Goal: Task Accomplishment & Management: Complete application form

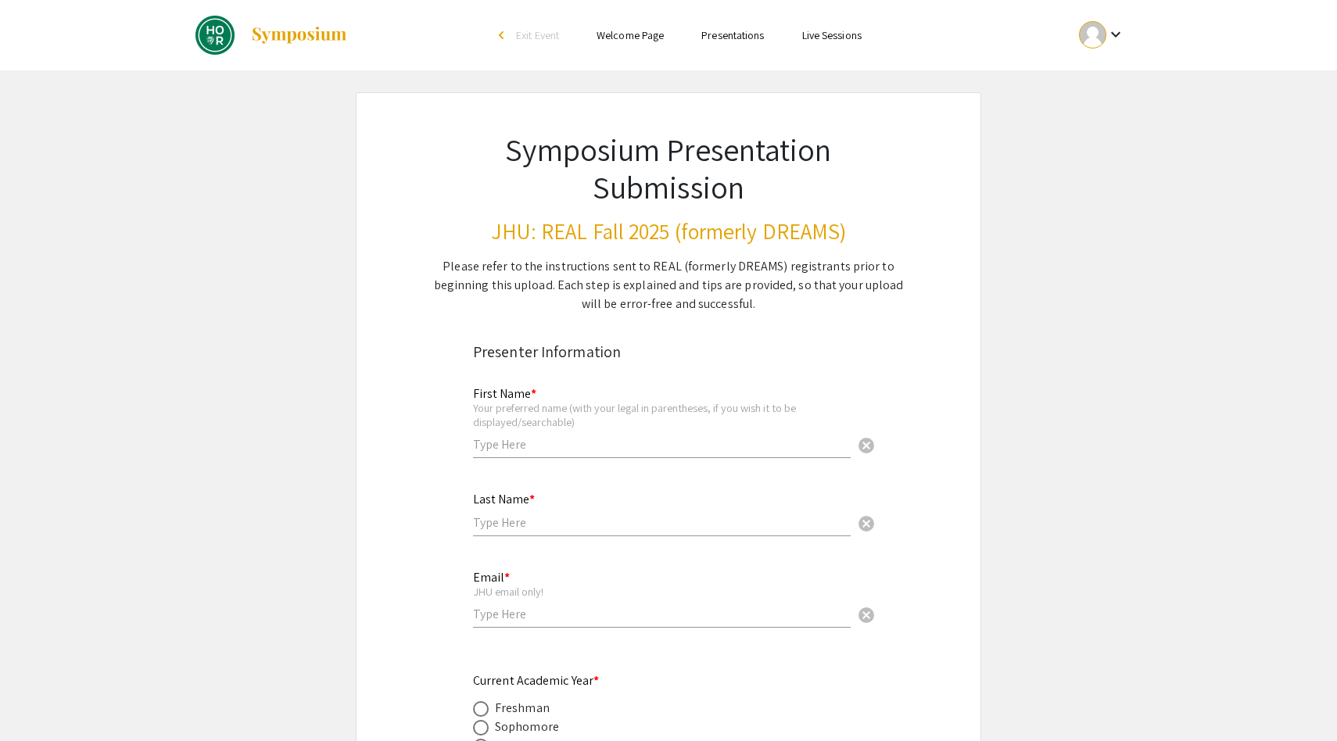
click at [528, 446] on input "text" at bounding box center [662, 444] width 378 height 16
type input "[PERSON_NAME]"
click at [561, 528] on input "text" at bounding box center [662, 522] width 378 height 16
type input "Crane"
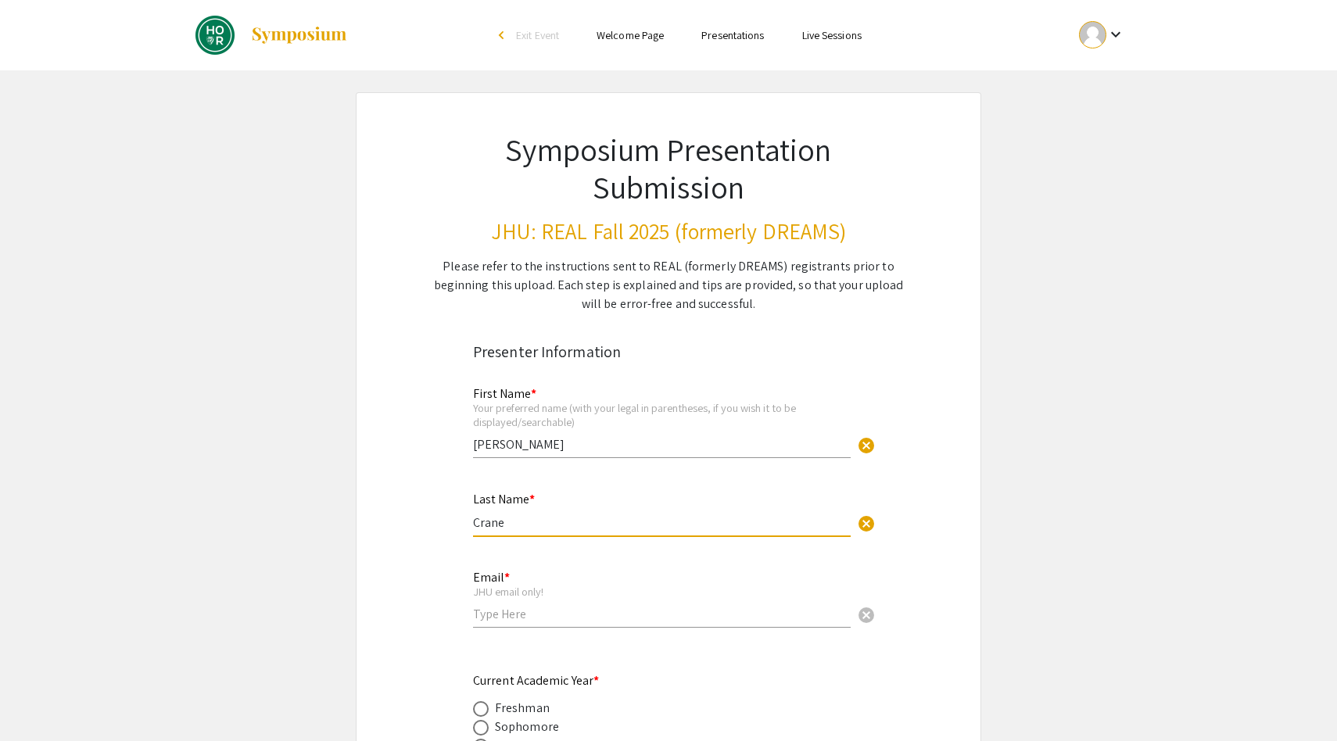
click at [519, 614] on input "email" at bounding box center [662, 614] width 378 height 16
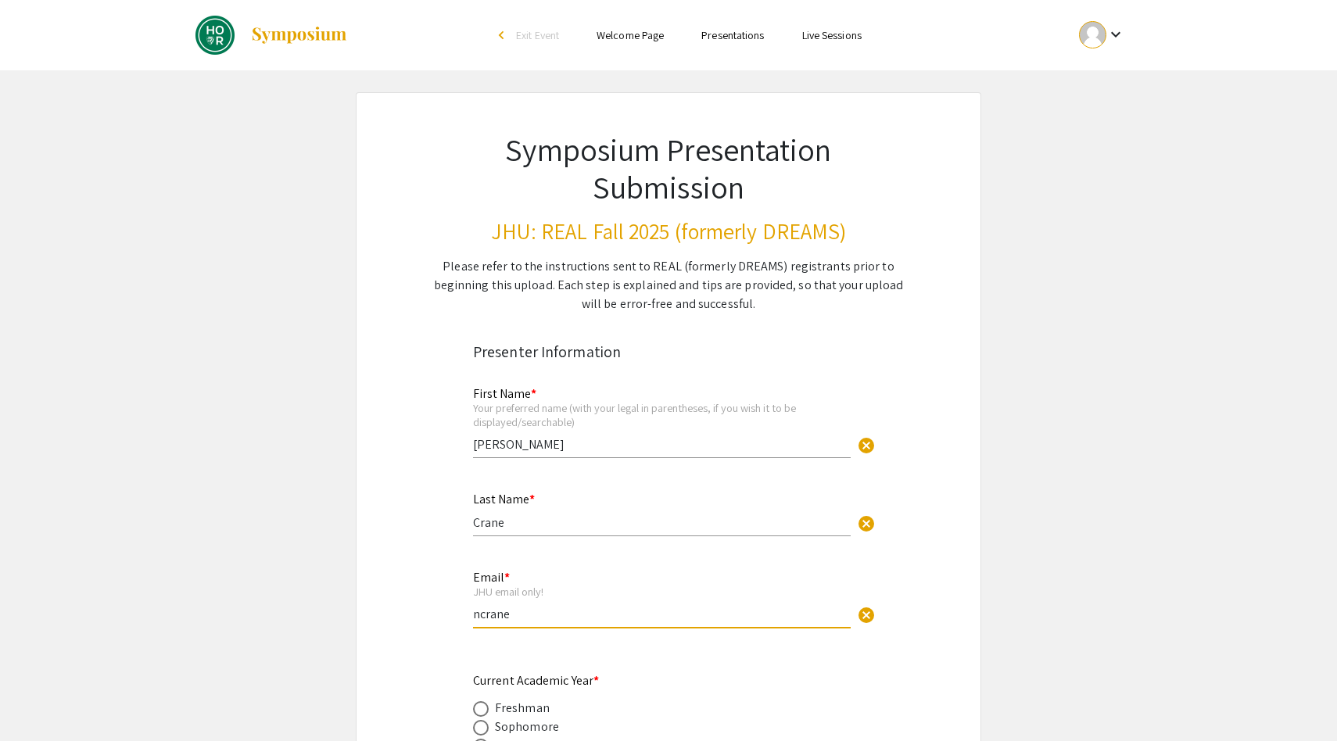
type input "[EMAIL_ADDRESS][DOMAIN_NAME]"
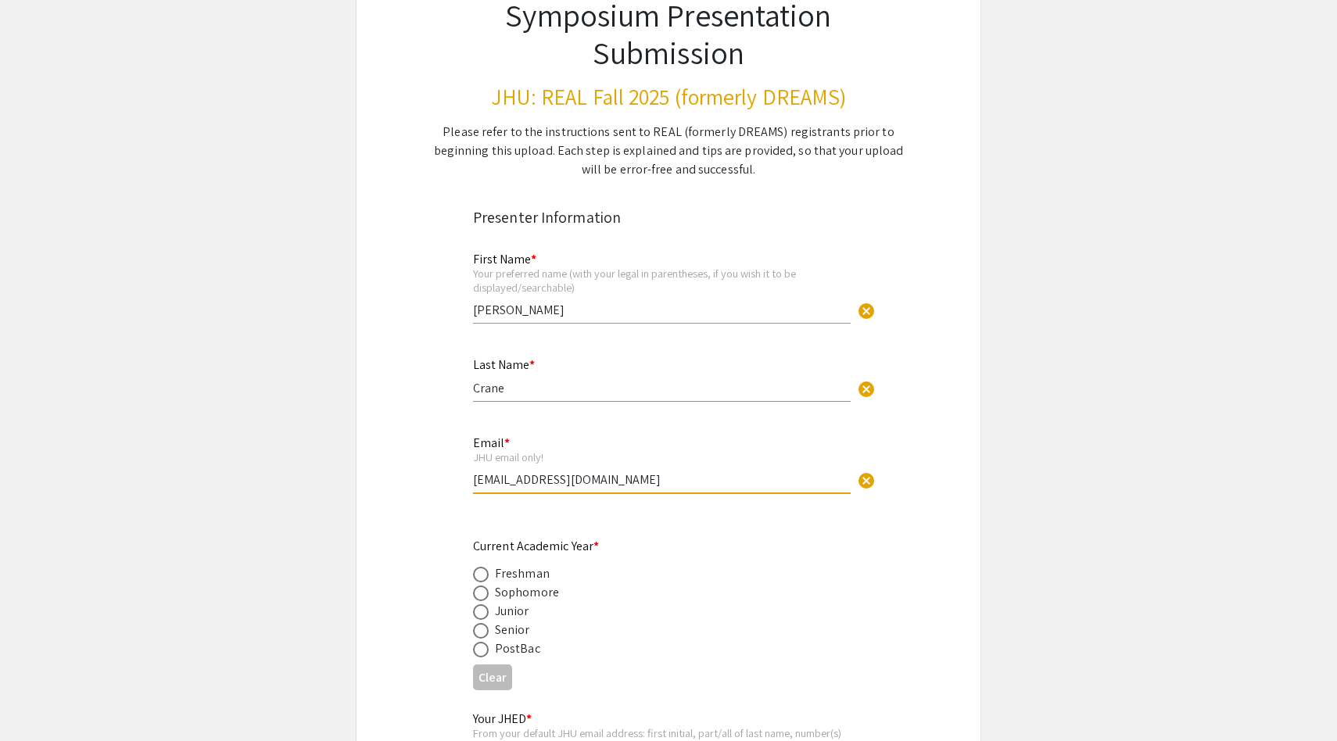
click at [477, 614] on span at bounding box center [481, 612] width 16 height 16
click at [477, 614] on input "radio" at bounding box center [481, 612] width 16 height 16
radio input "true"
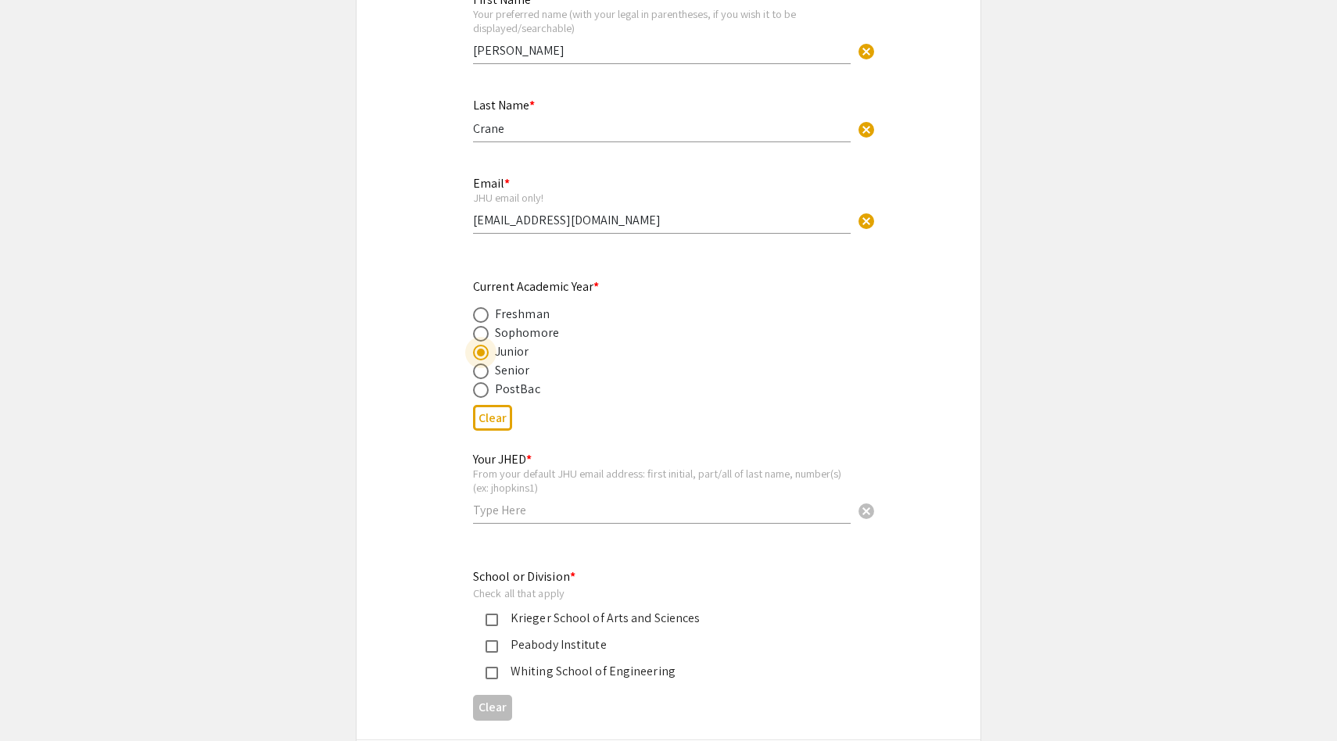
scroll to position [391, 0]
click at [532, 524] on div "Your JHED * From your default JHU email address: first initial, part/all of las…" at bounding box center [662, 483] width 378 height 87
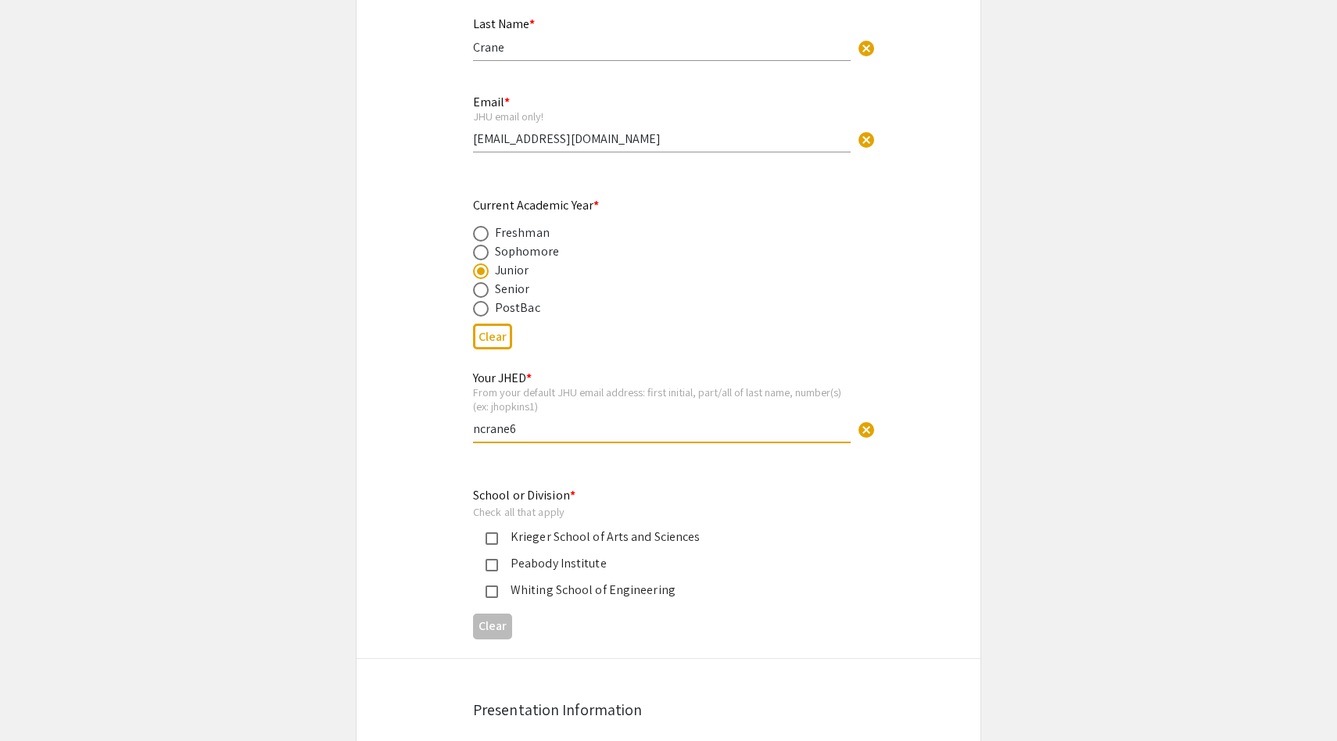
scroll to position [496, 0]
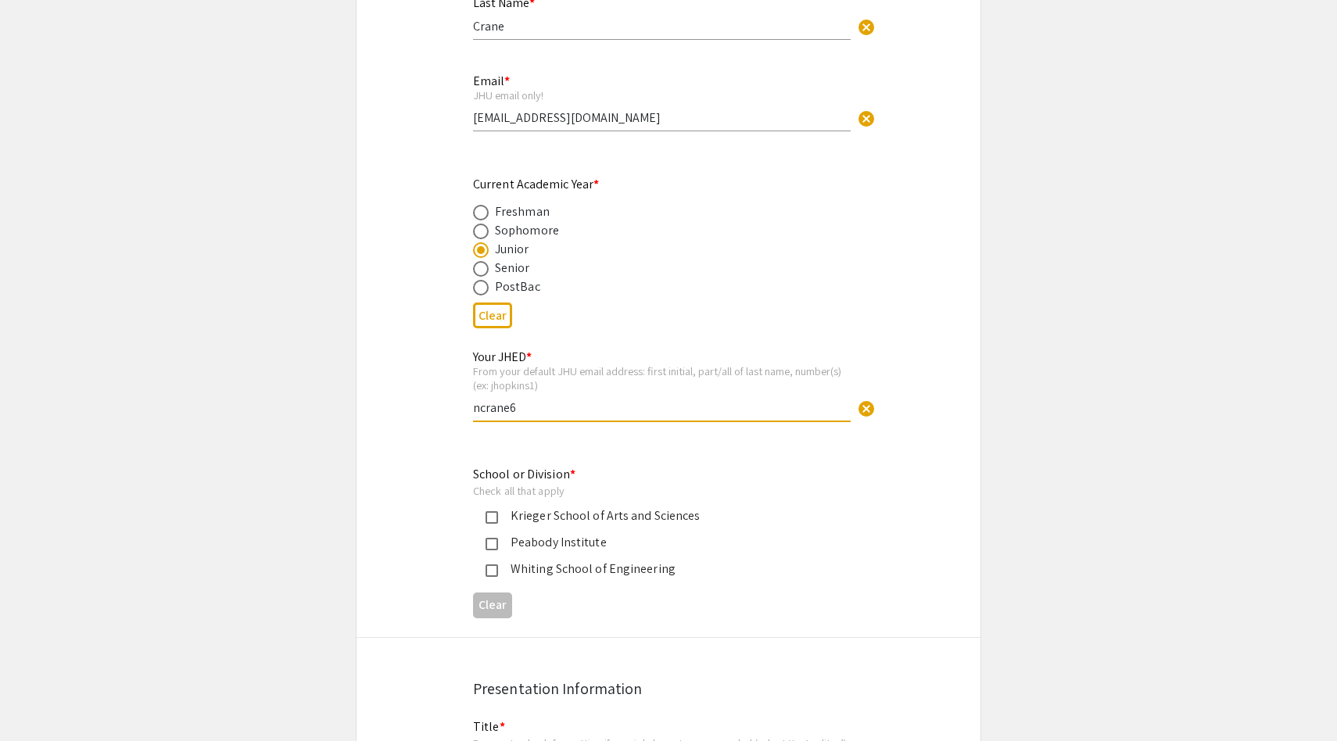
type input "ncrane6"
click at [496, 512] on mat-pseudo-checkbox at bounding box center [491, 517] width 13 height 13
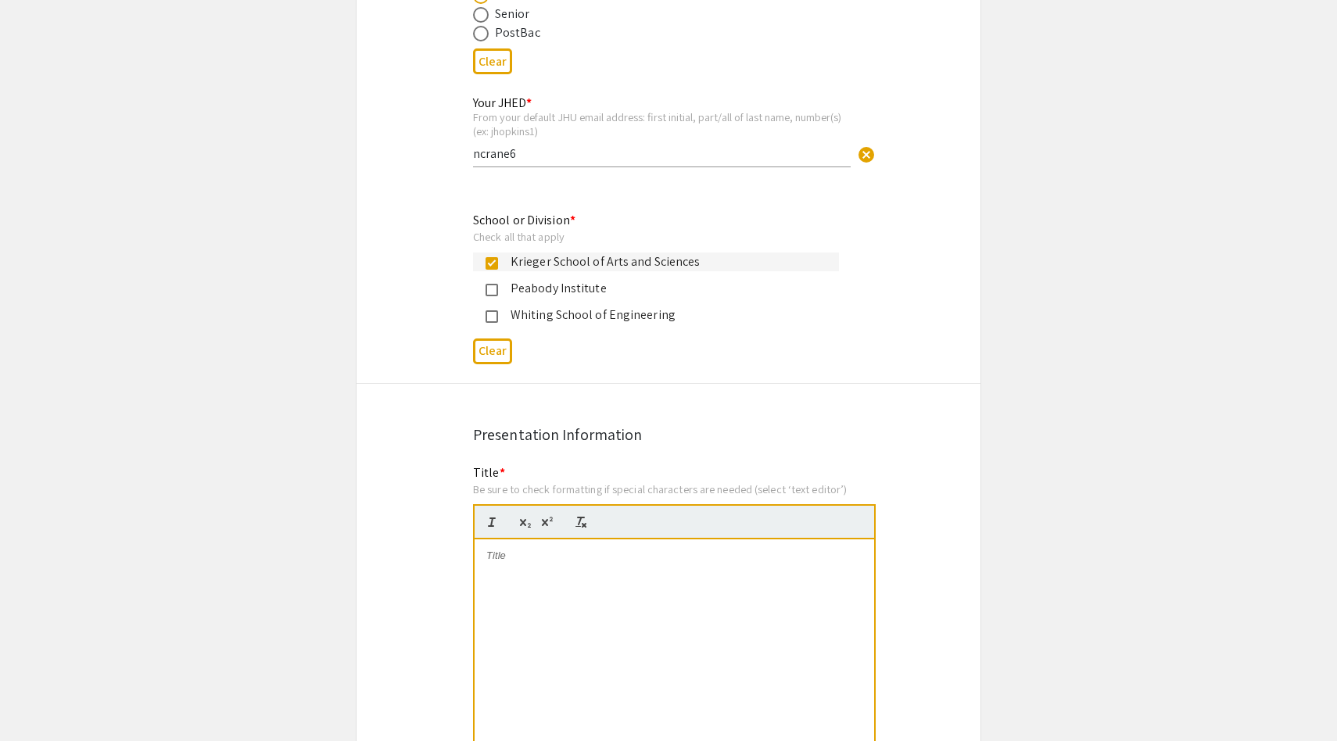
scroll to position [804, 0]
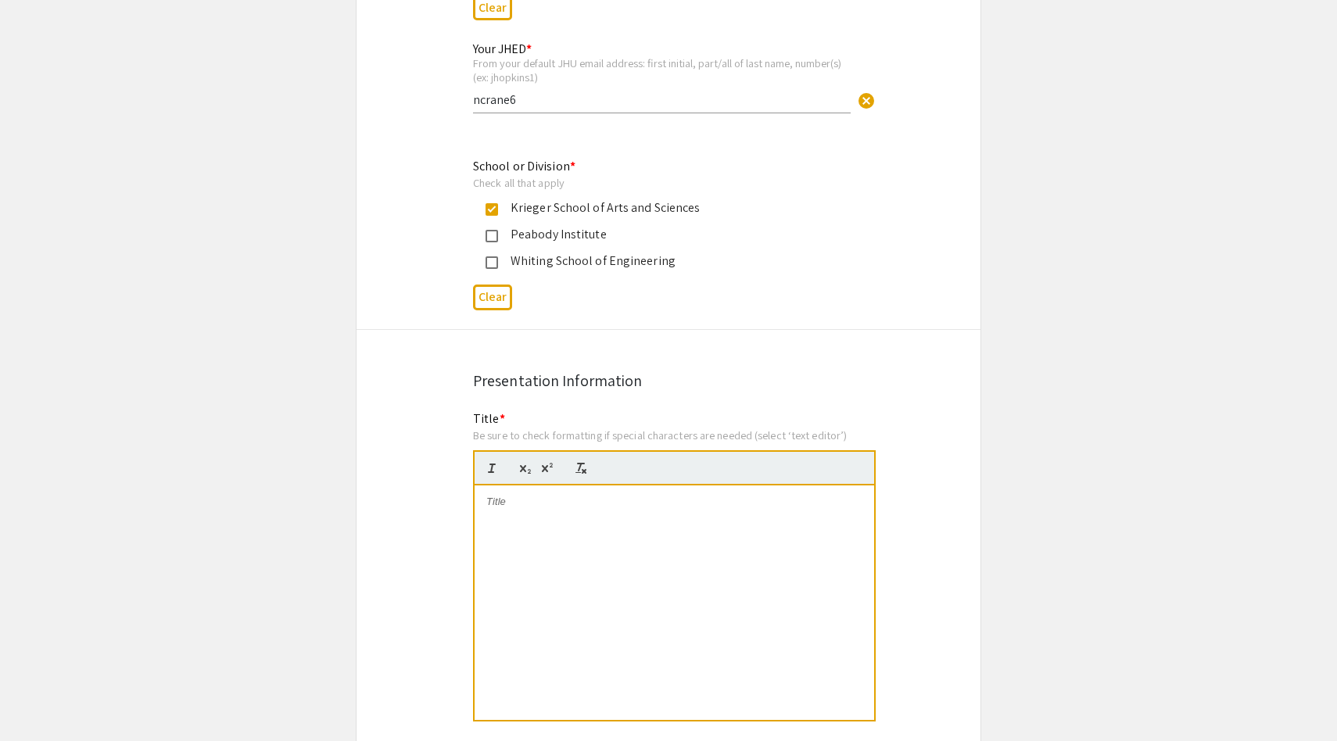
click at [596, 550] on div at bounding box center [673, 602] width 399 height 234
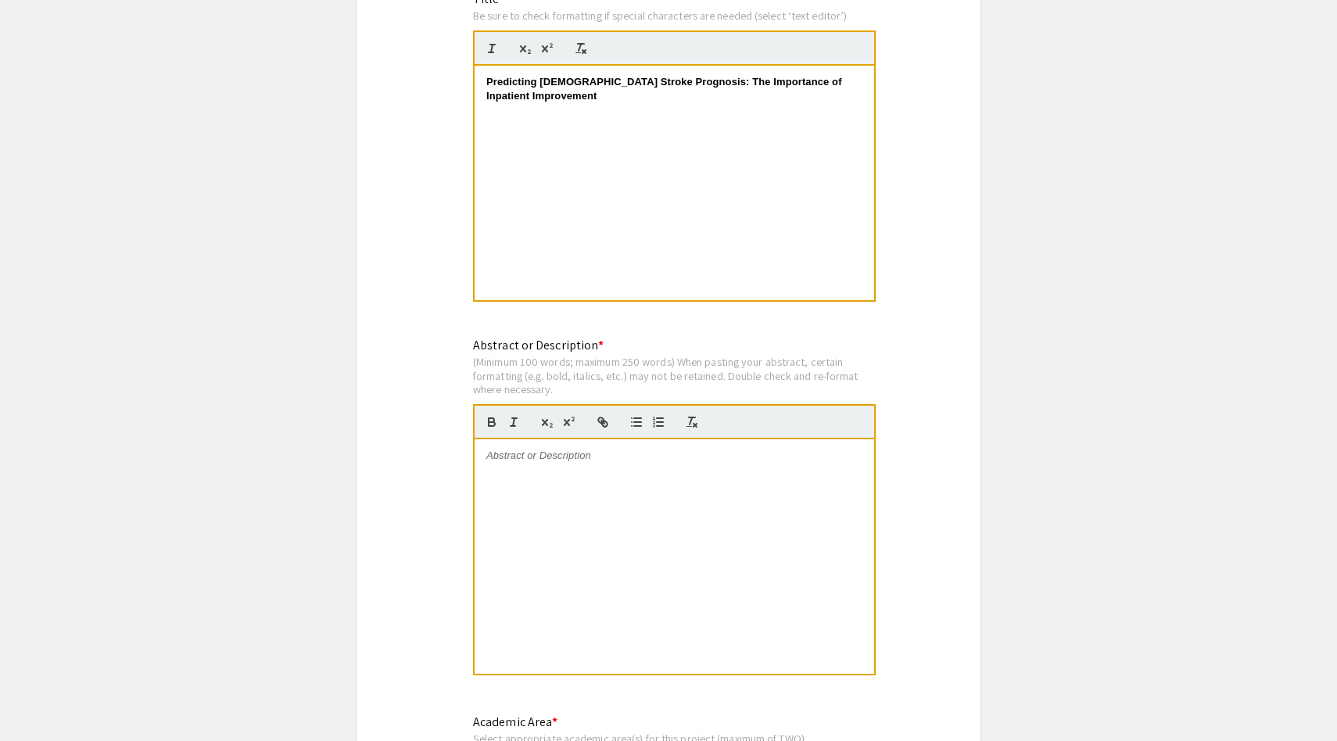
scroll to position [1267, 0]
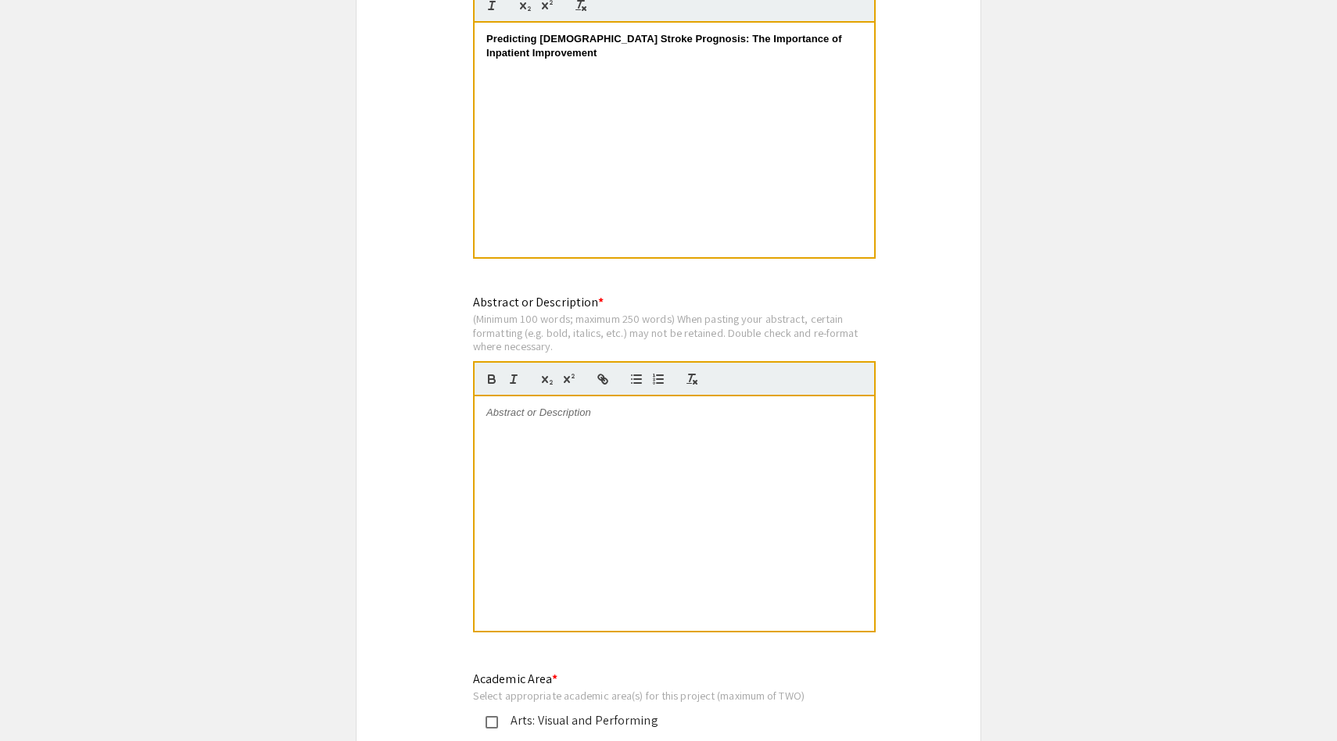
click at [577, 428] on div at bounding box center [673, 513] width 399 height 234
click at [576, 538] on div at bounding box center [673, 513] width 399 height 234
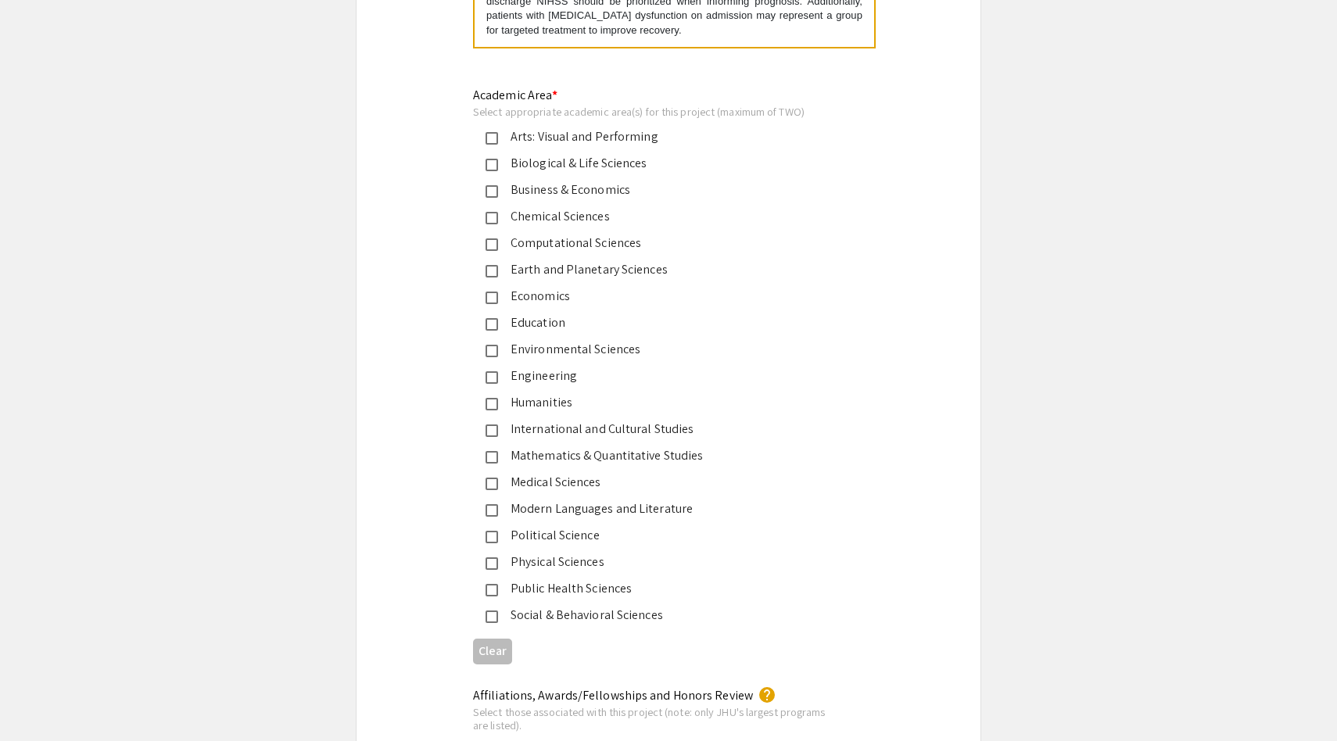
scroll to position [1852, 0]
click at [490, 486] on mat-pseudo-checkbox at bounding box center [491, 483] width 13 height 13
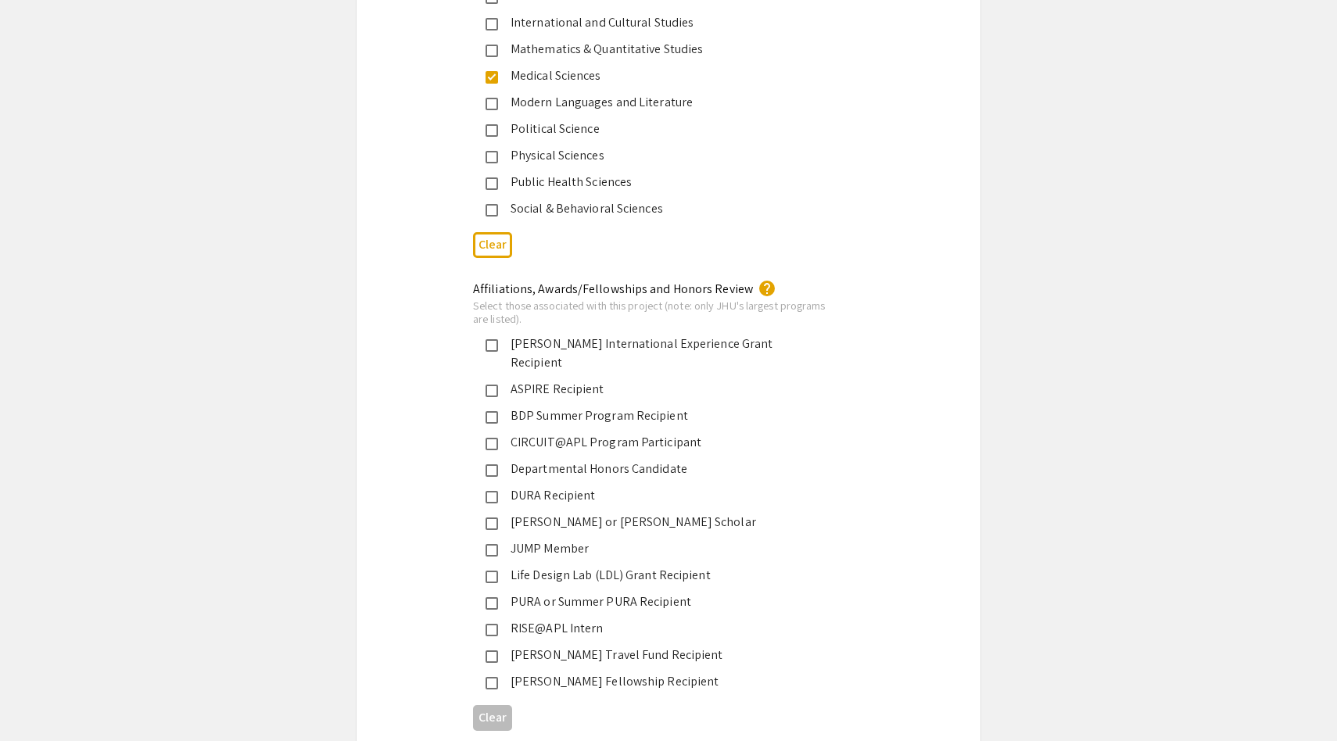
scroll to position [2259, 0]
click at [488, 463] on mat-pseudo-checkbox at bounding box center [491, 469] width 13 height 13
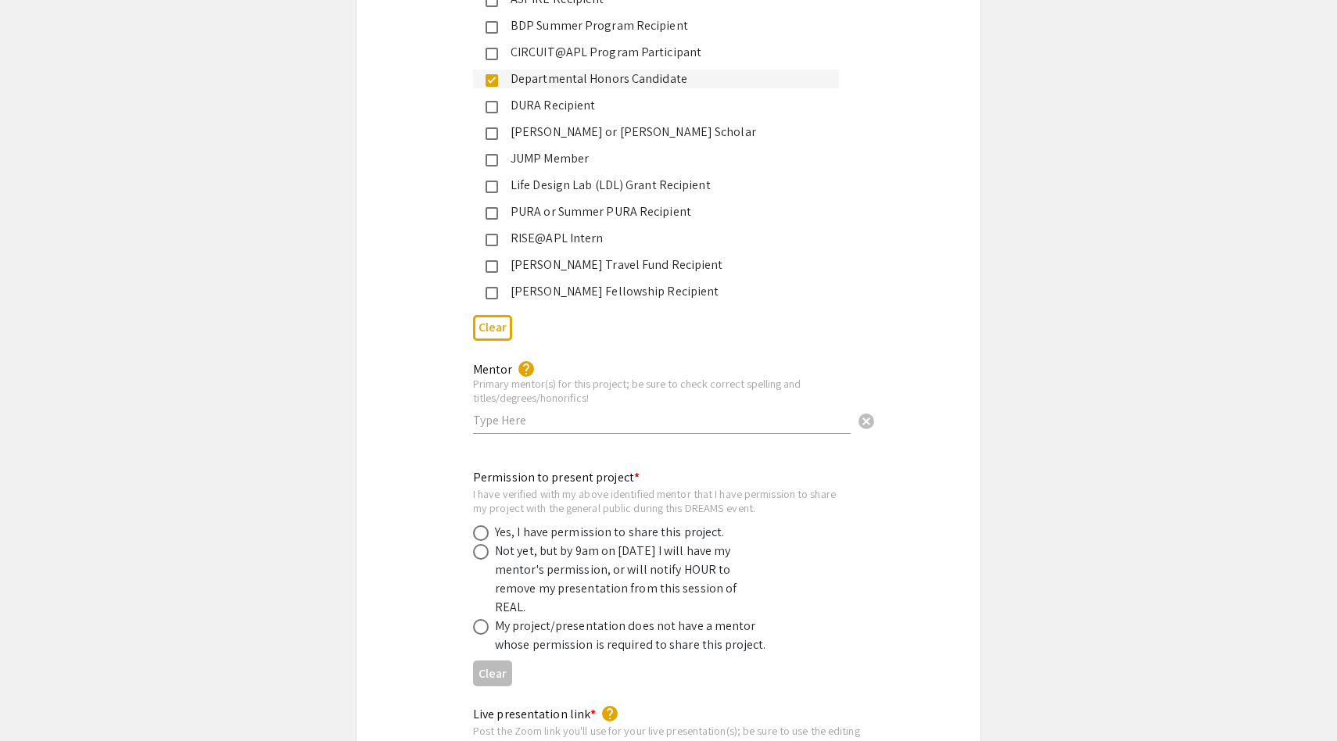
scroll to position [2645, 0]
click at [521, 414] on input "text" at bounding box center [662, 422] width 378 height 16
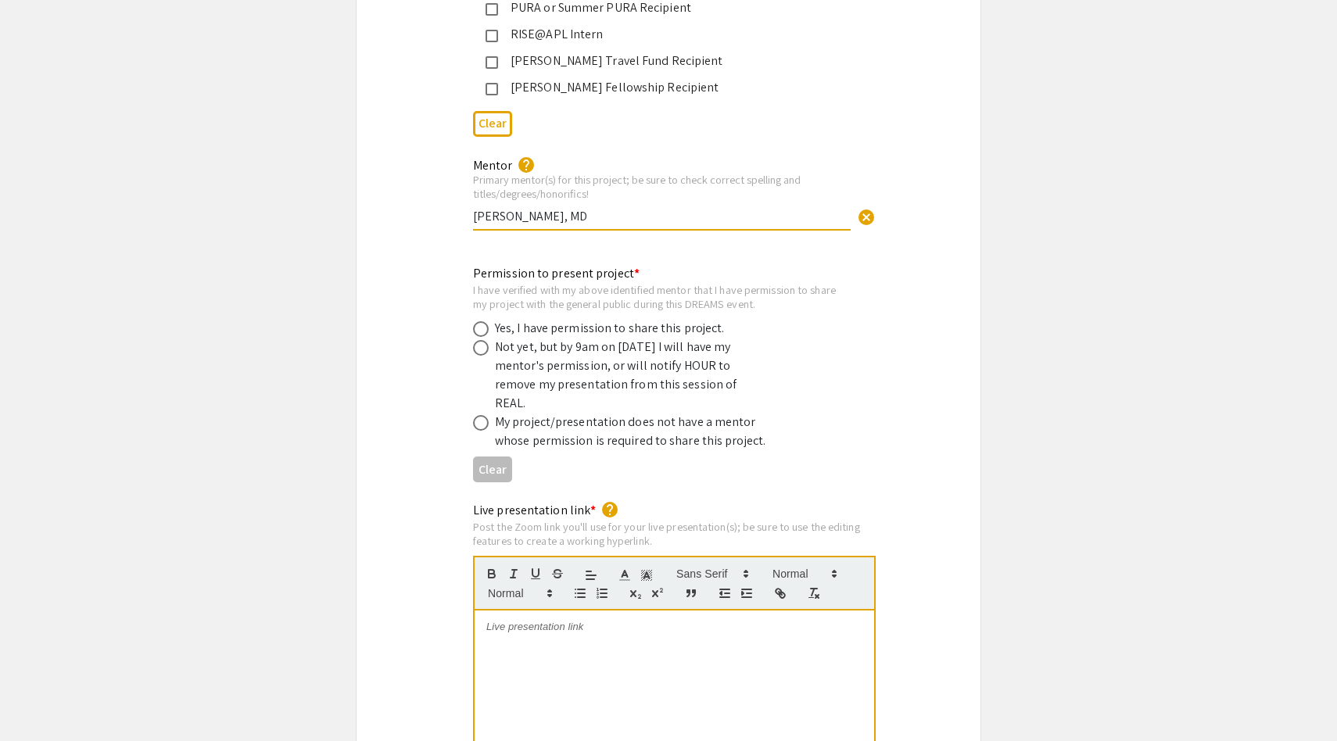
scroll to position [2866, 0]
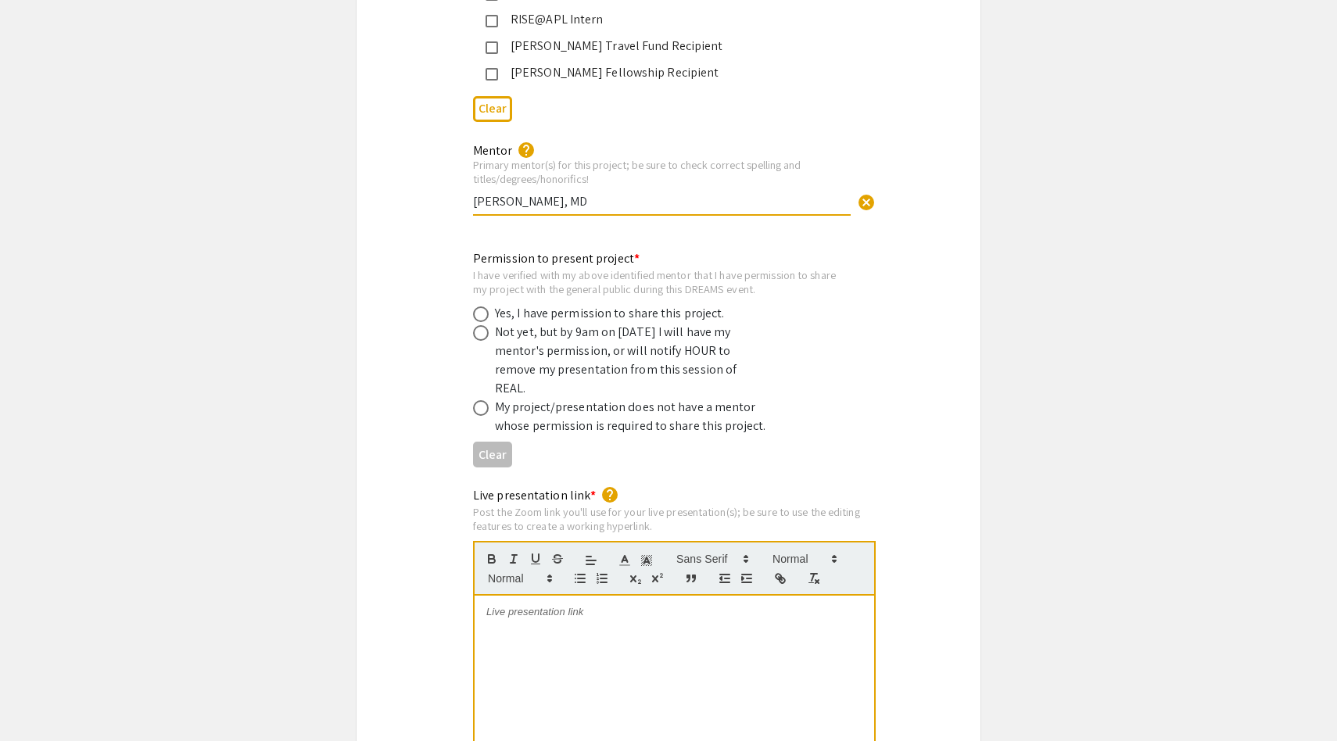
type input "[PERSON_NAME], MD"
click at [483, 306] on span at bounding box center [481, 314] width 16 height 16
click at [483, 306] on input "radio" at bounding box center [481, 314] width 16 height 16
radio input "true"
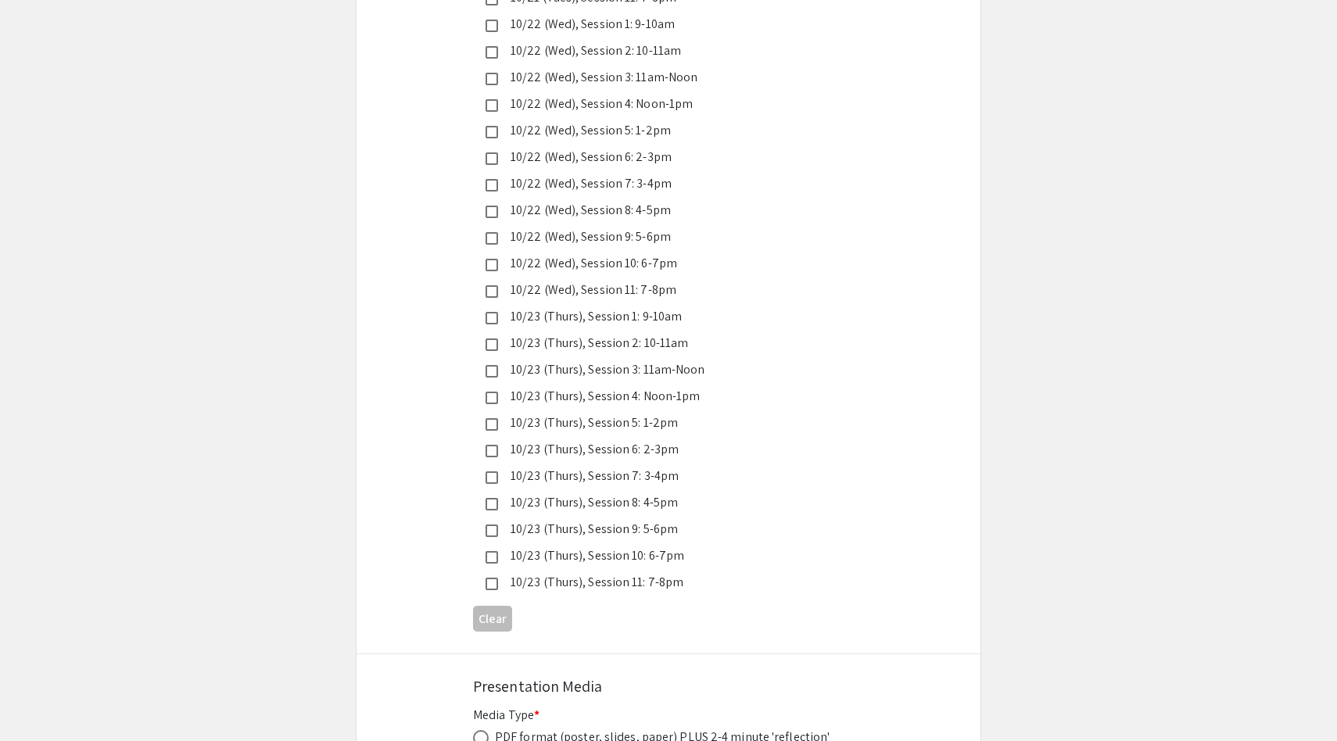
scroll to position [4113, 0]
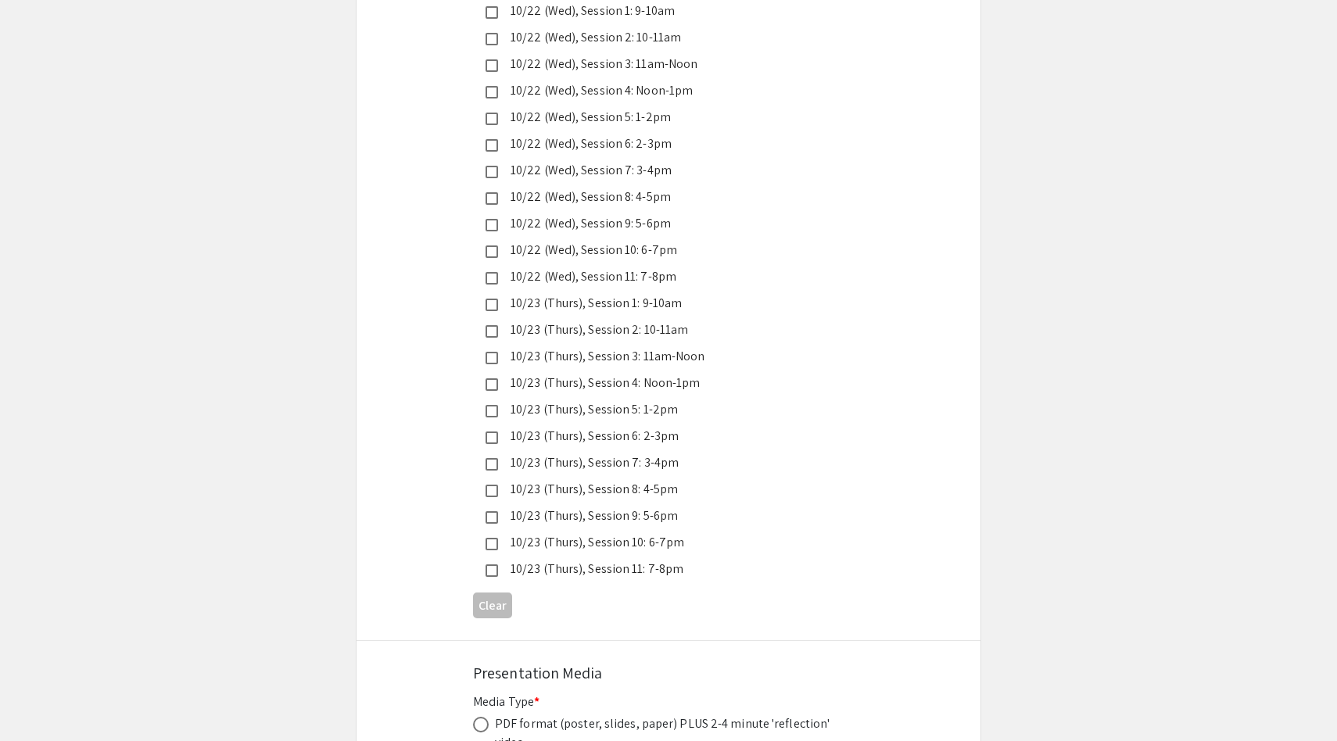
click at [490, 564] on mat-pseudo-checkbox at bounding box center [491, 570] width 13 height 13
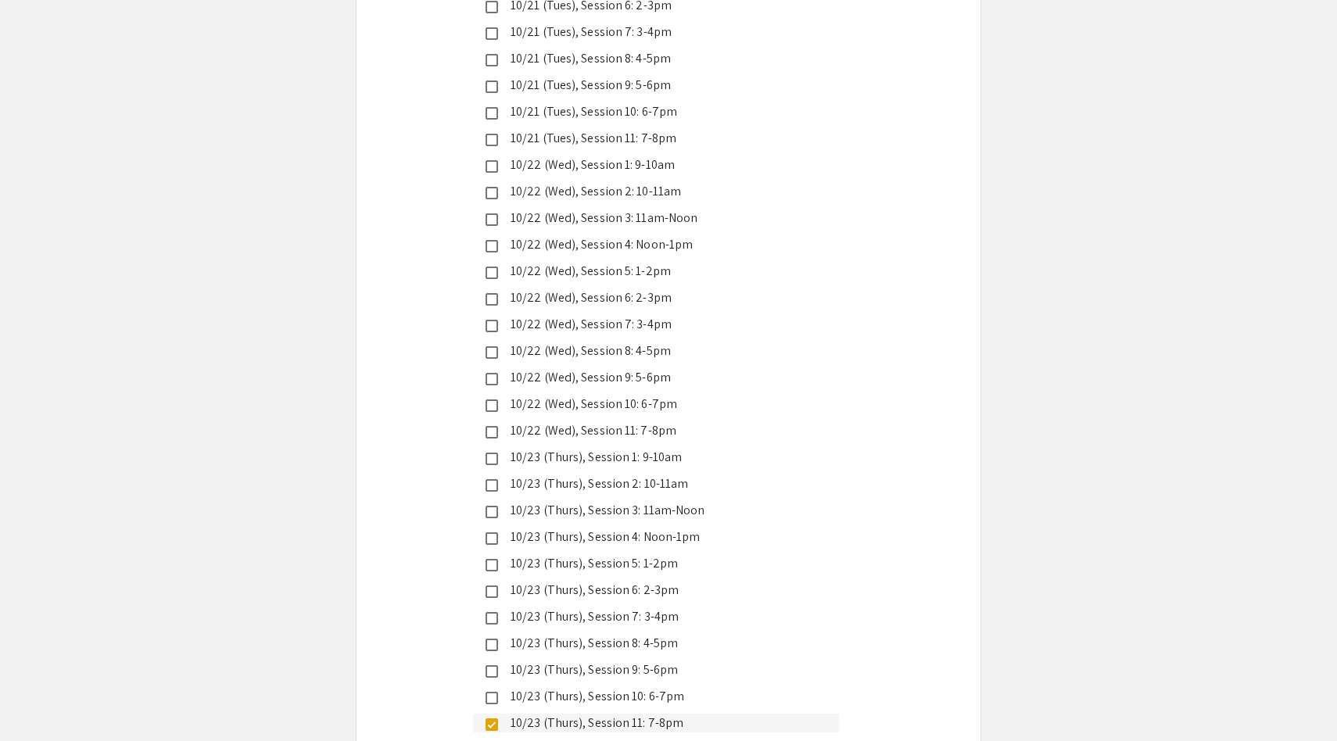
scroll to position [3925, 0]
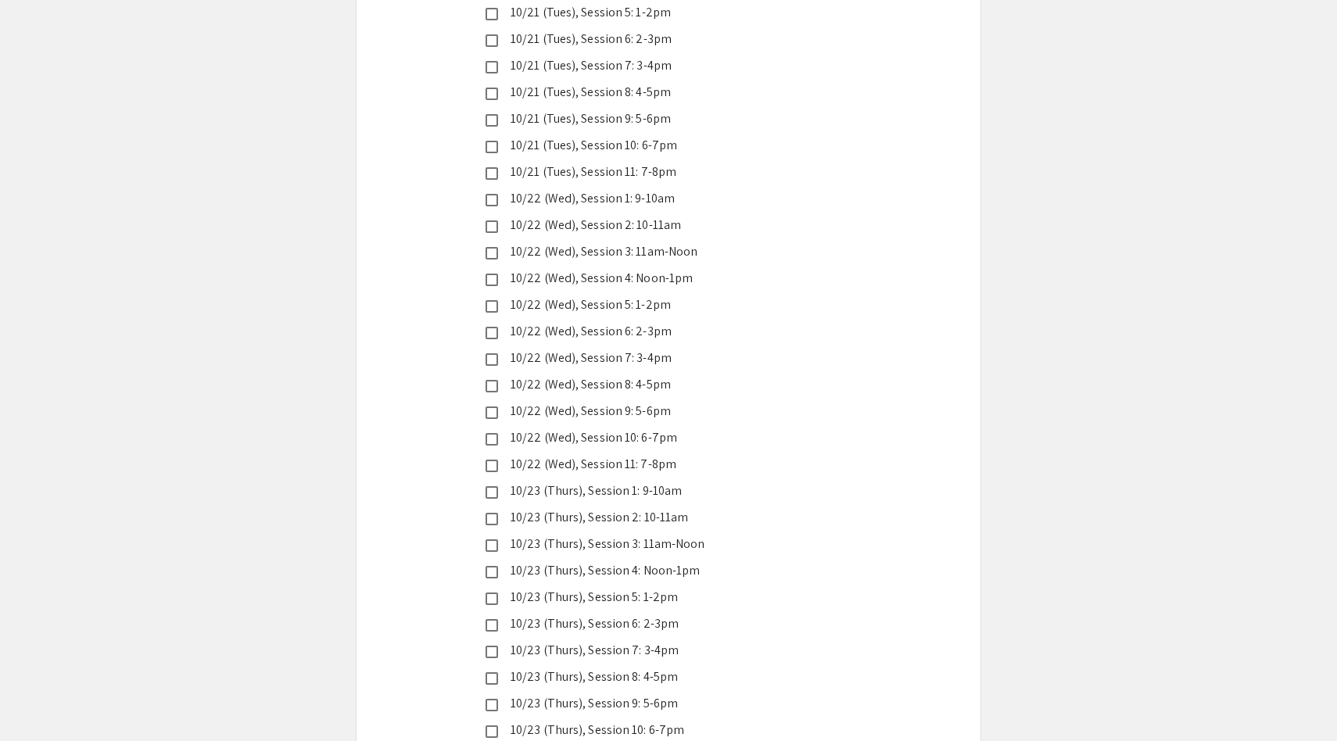
click at [490, 641] on div "10/23 (Thurs), Session 7: 3-4pm" at bounding box center [656, 650] width 366 height 19
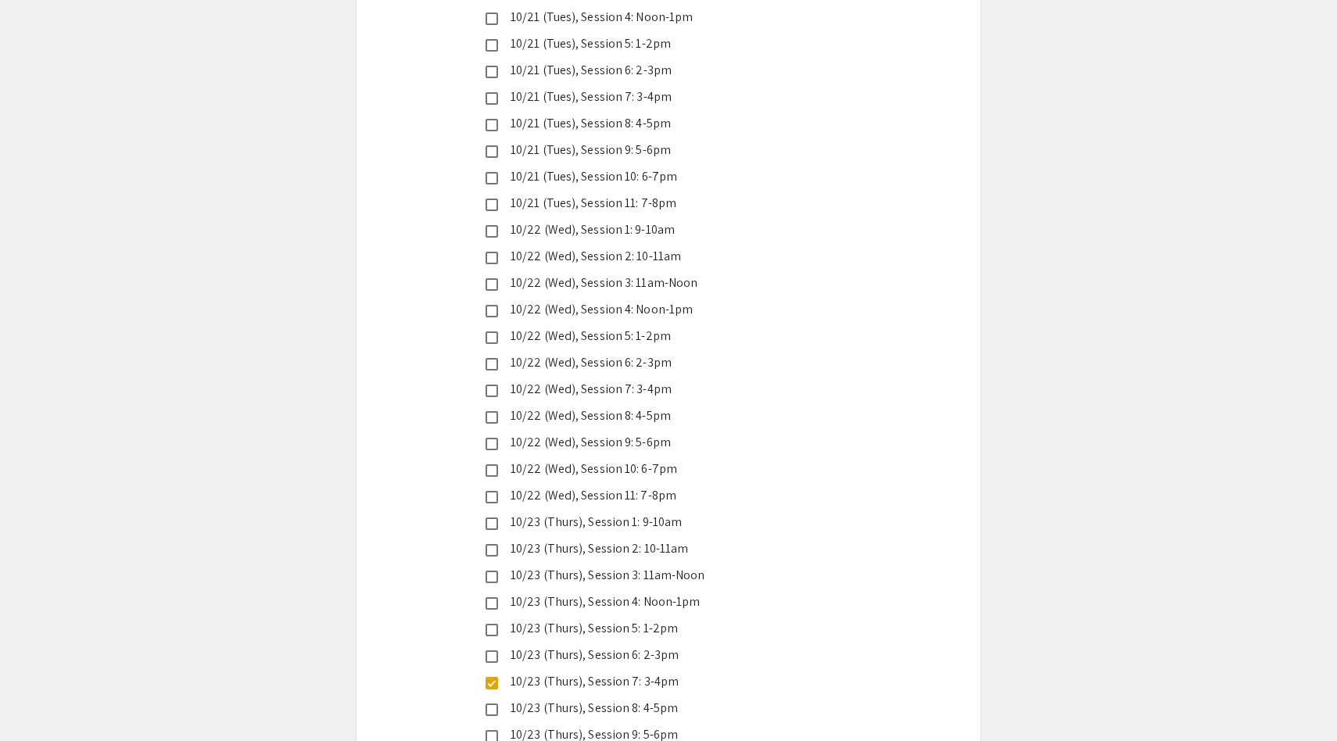
click at [490, 199] on mat-pseudo-checkbox at bounding box center [491, 205] width 13 height 13
click at [489, 677] on mat-pseudo-checkbox at bounding box center [491, 683] width 13 height 13
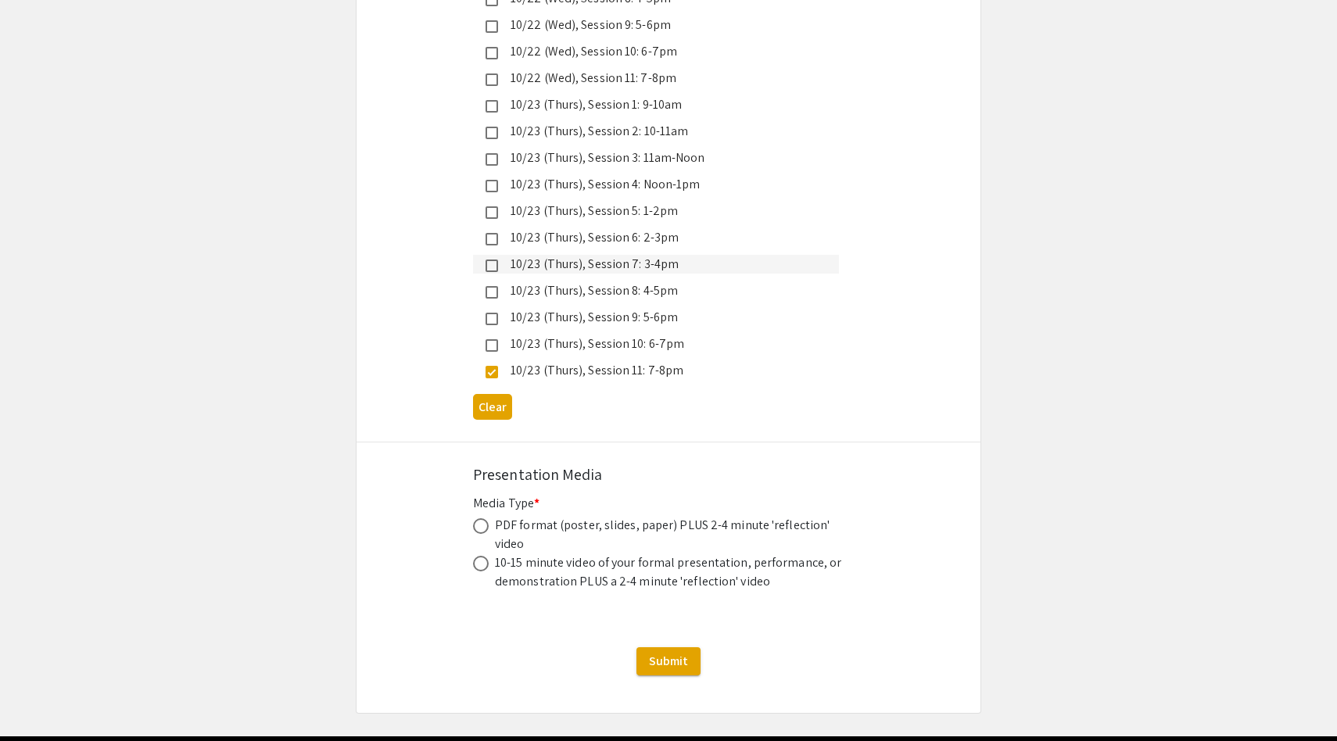
scroll to position [4317, 0]
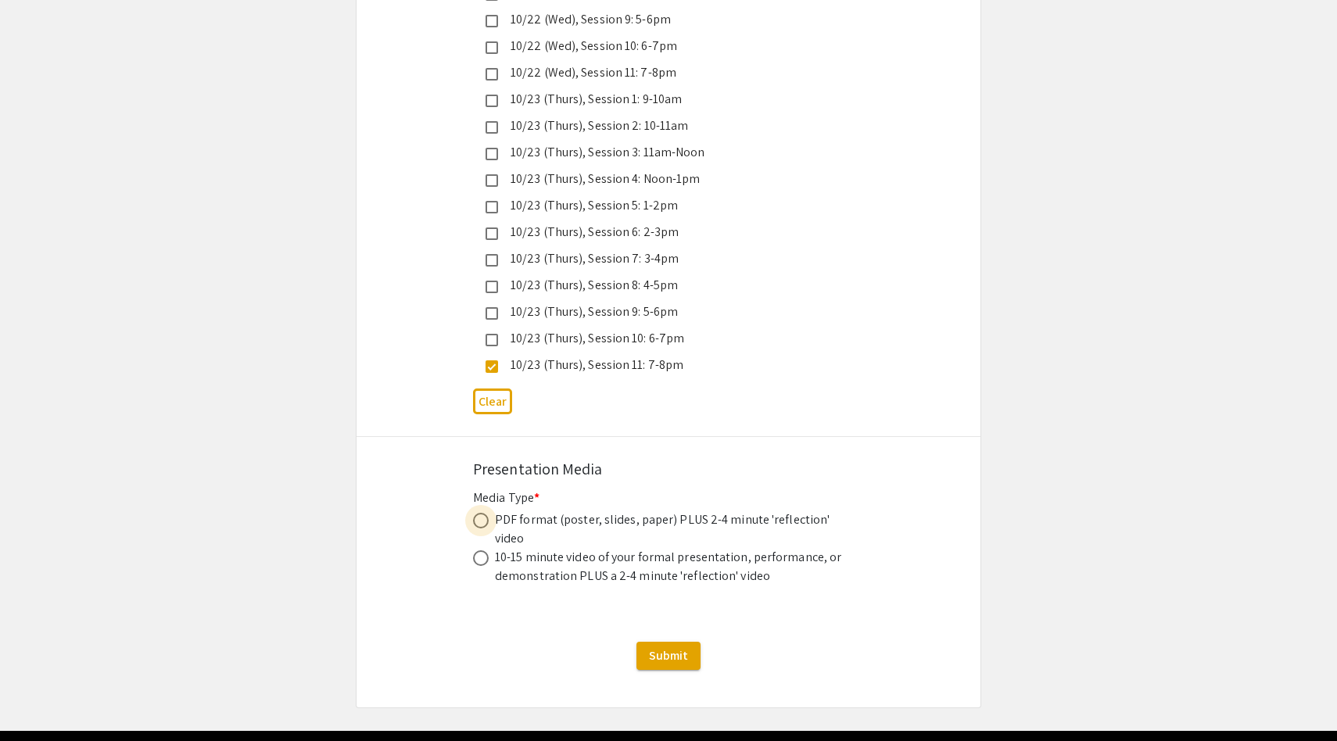
click at [482, 513] on span at bounding box center [481, 521] width 16 height 16
click at [482, 513] on input "radio" at bounding box center [481, 521] width 16 height 16
radio input "true"
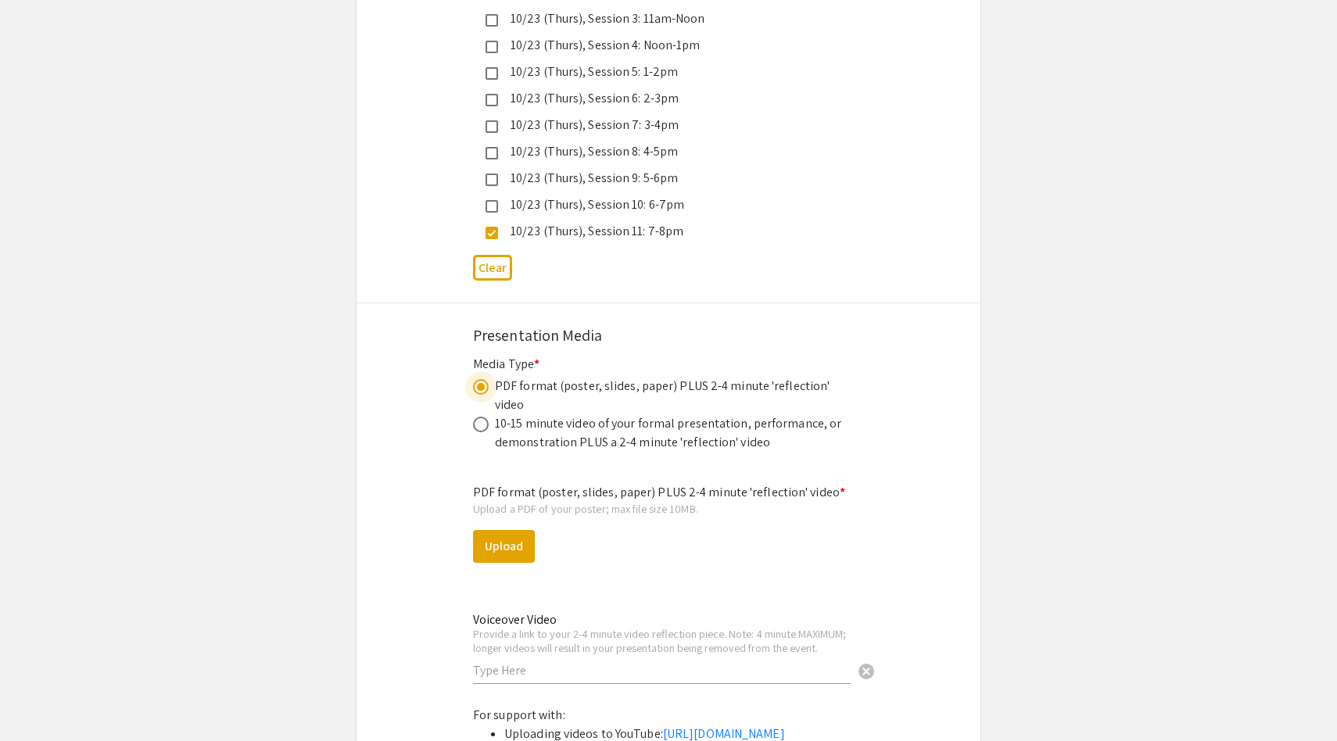
scroll to position [4465, 0]
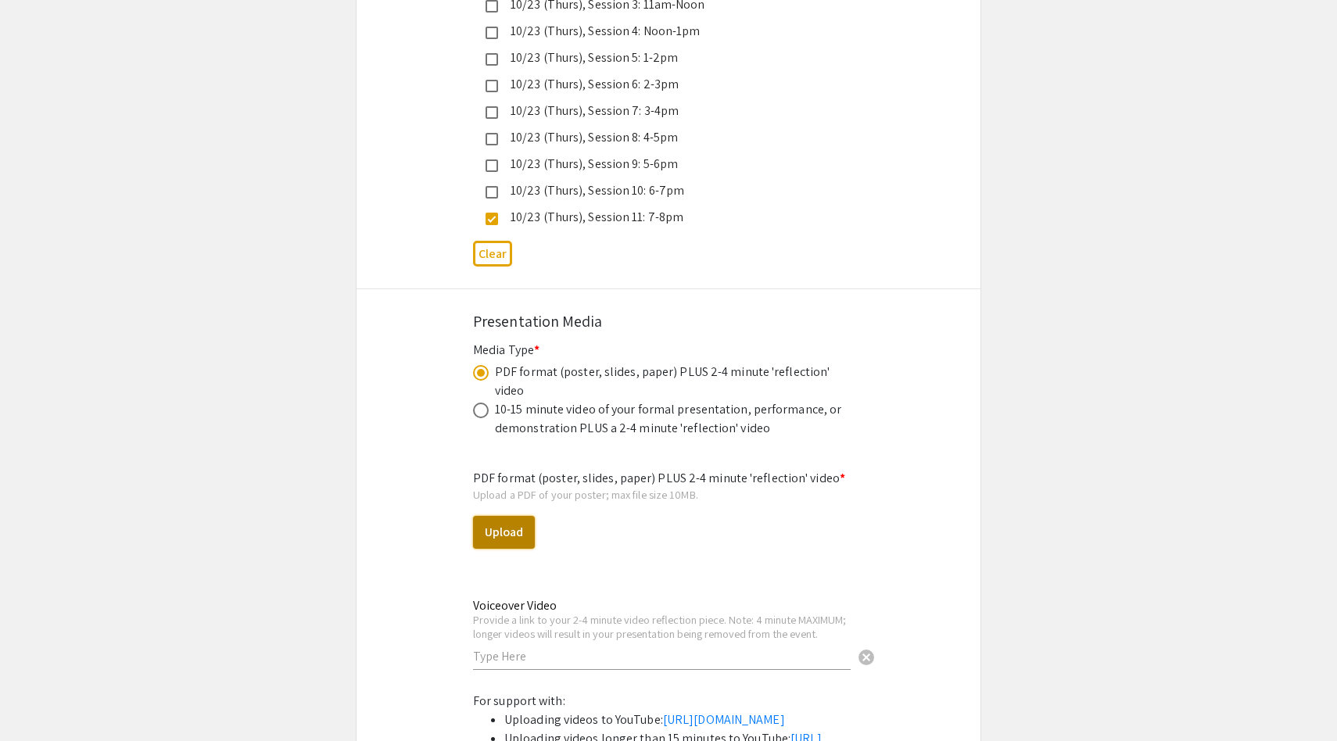
click at [527, 516] on button "Upload" at bounding box center [504, 532] width 62 height 33
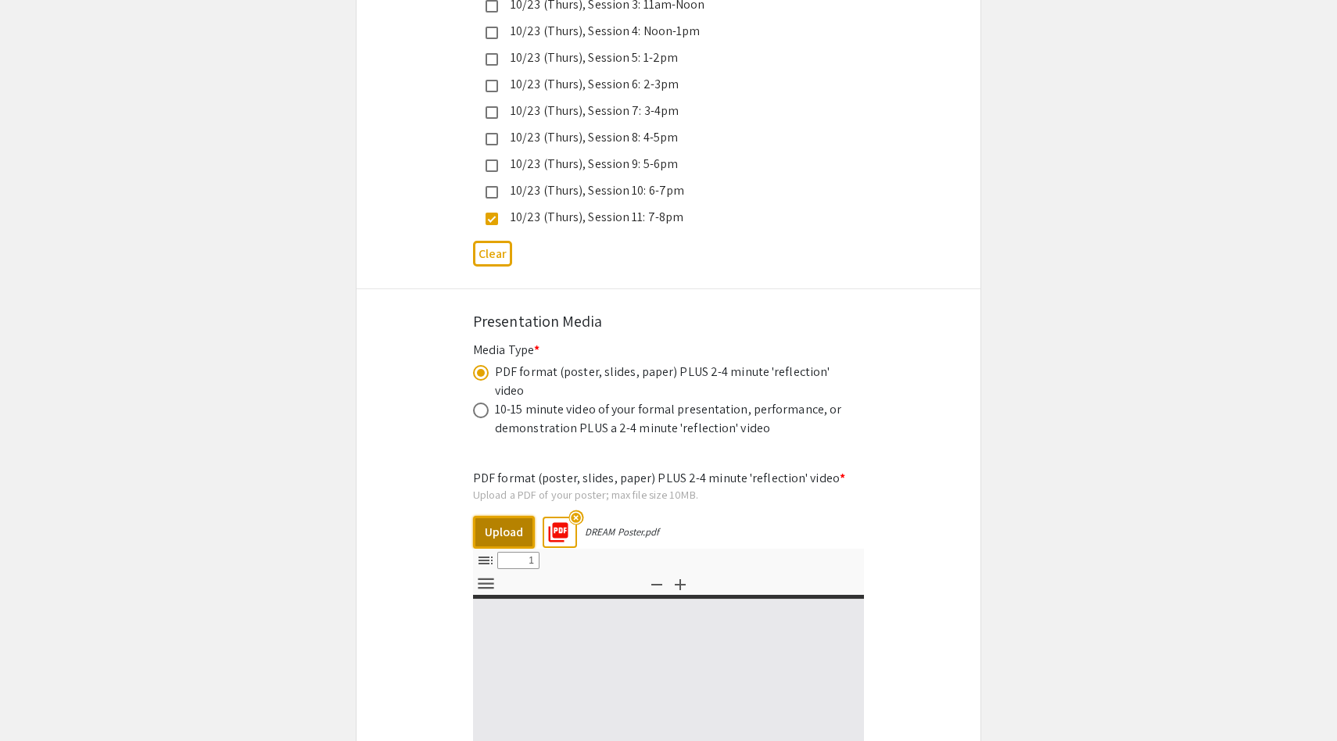
select select "custom"
type input "0"
select select "custom"
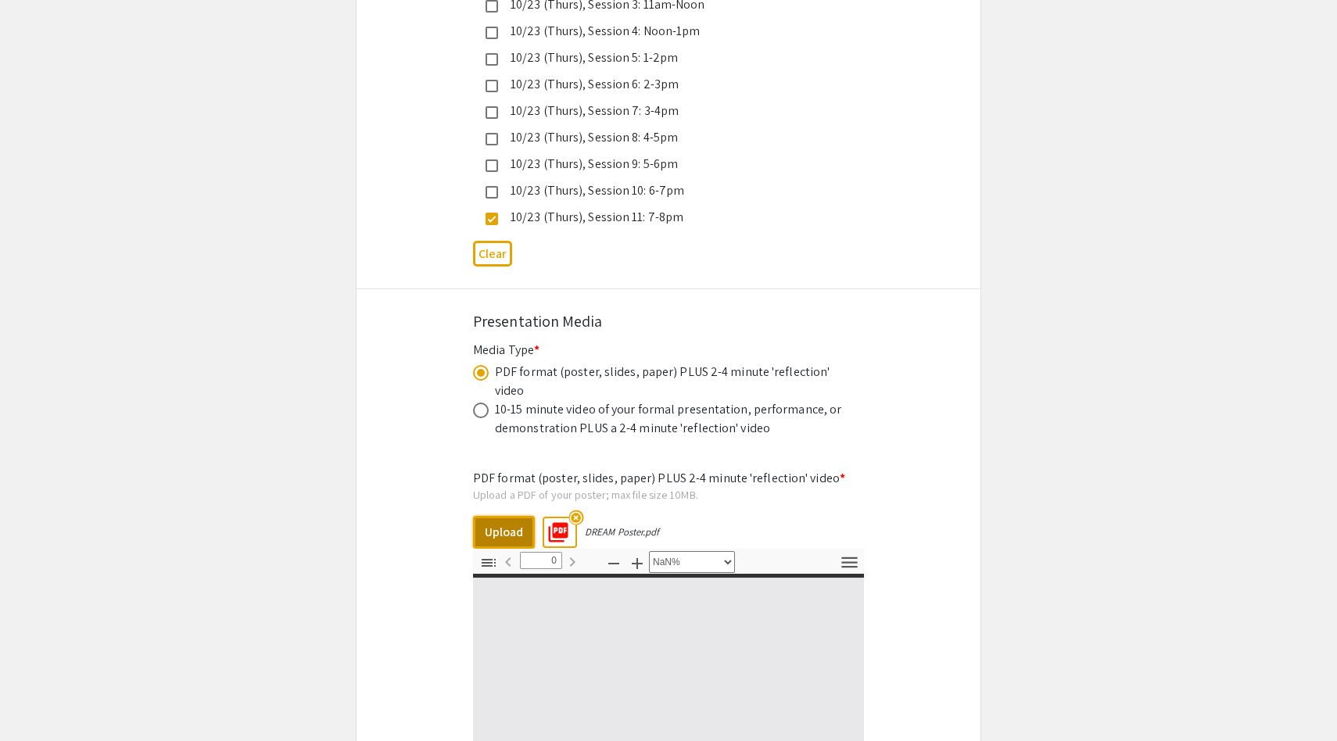
type input "1"
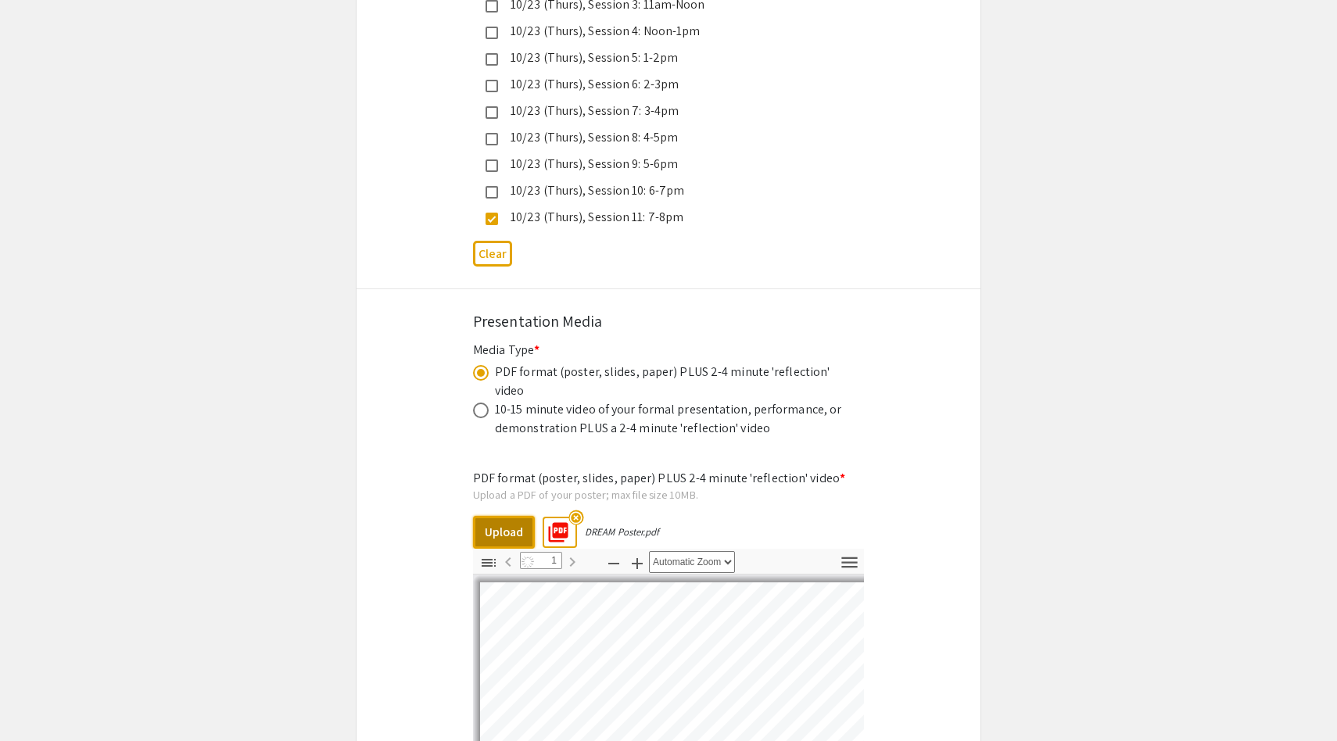
select select "auto"
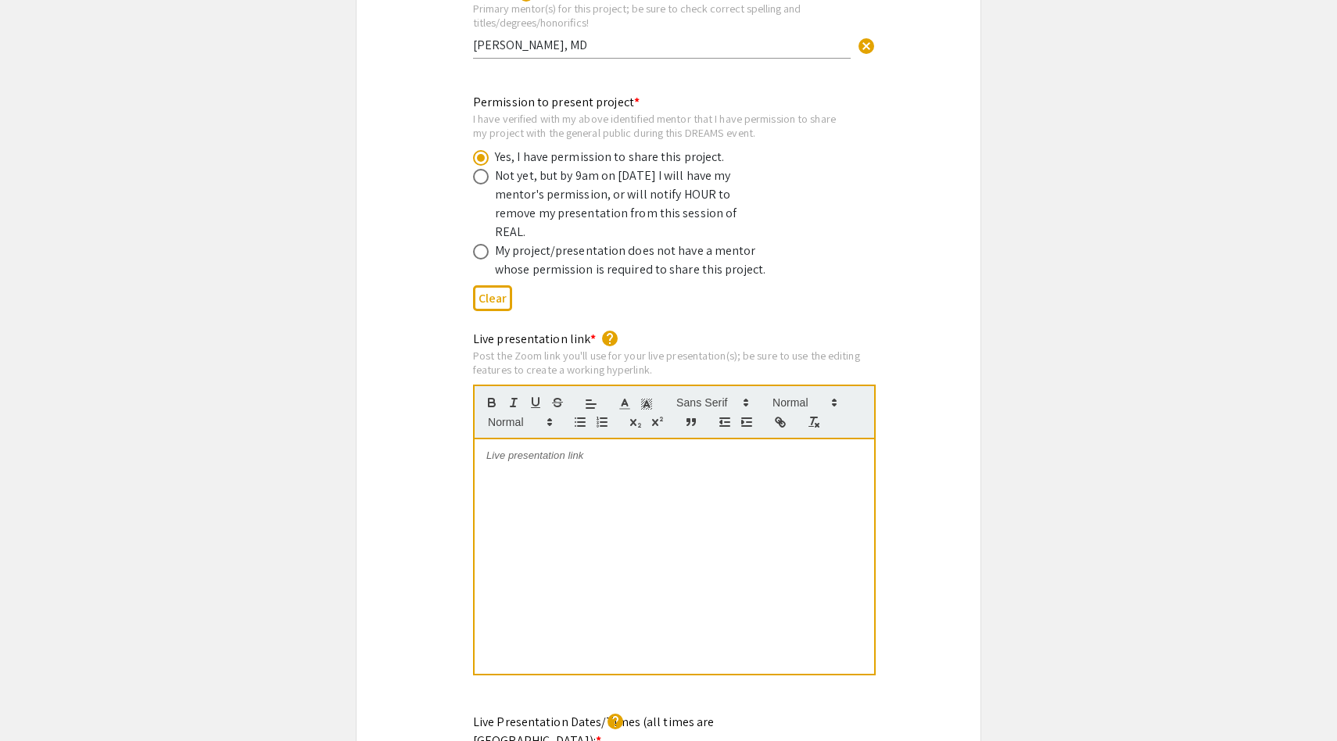
scroll to position [3021, 0]
click at [695, 441] on div at bounding box center [673, 558] width 399 height 234
click at [906, 266] on div "Permission to present project * I have verified with my above identified mentor…" at bounding box center [668, 203] width 624 height 224
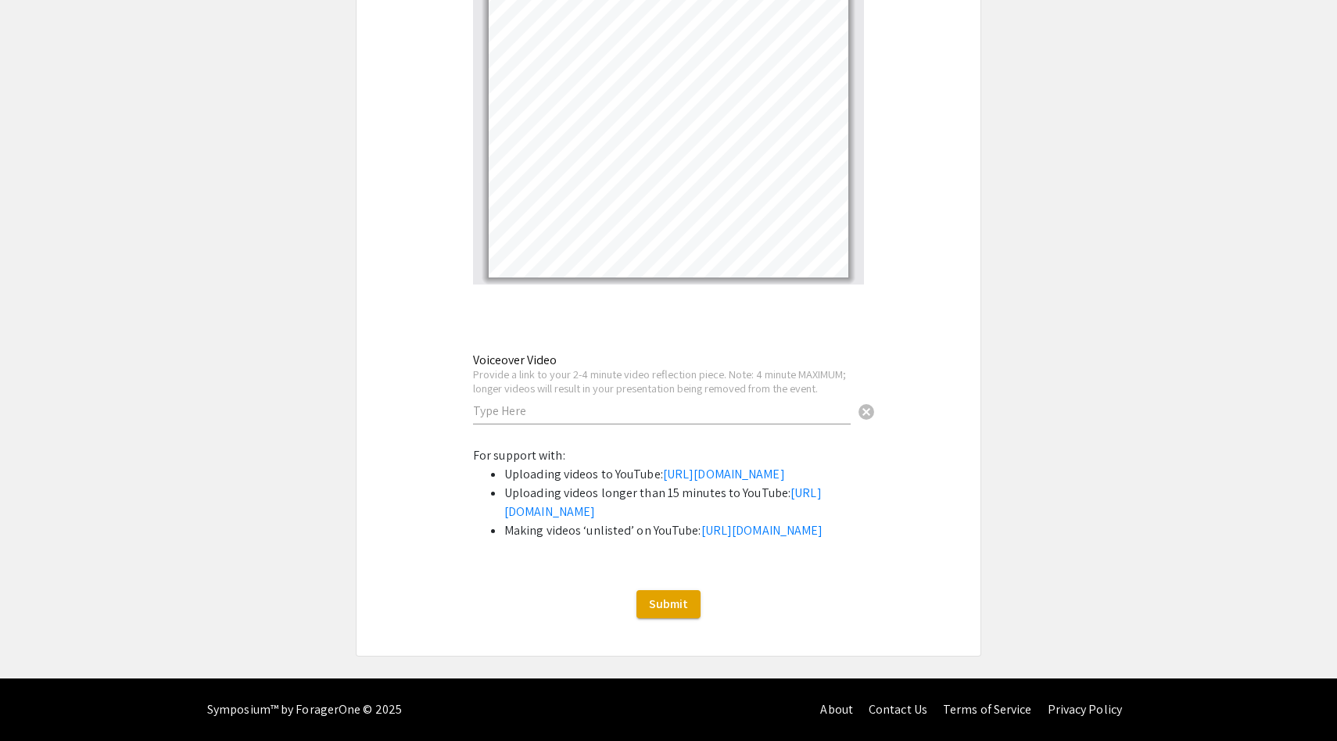
scroll to position [5163, 0]
click at [671, 403] on input "text" at bounding box center [662, 411] width 378 height 16
paste input "[URL][DOMAIN_NAME]"
click at [730, 338] on div "Voiceover Video Provide a link to your 2-4 minute video reflection piece. Note:…" at bounding box center [662, 381] width 378 height 87
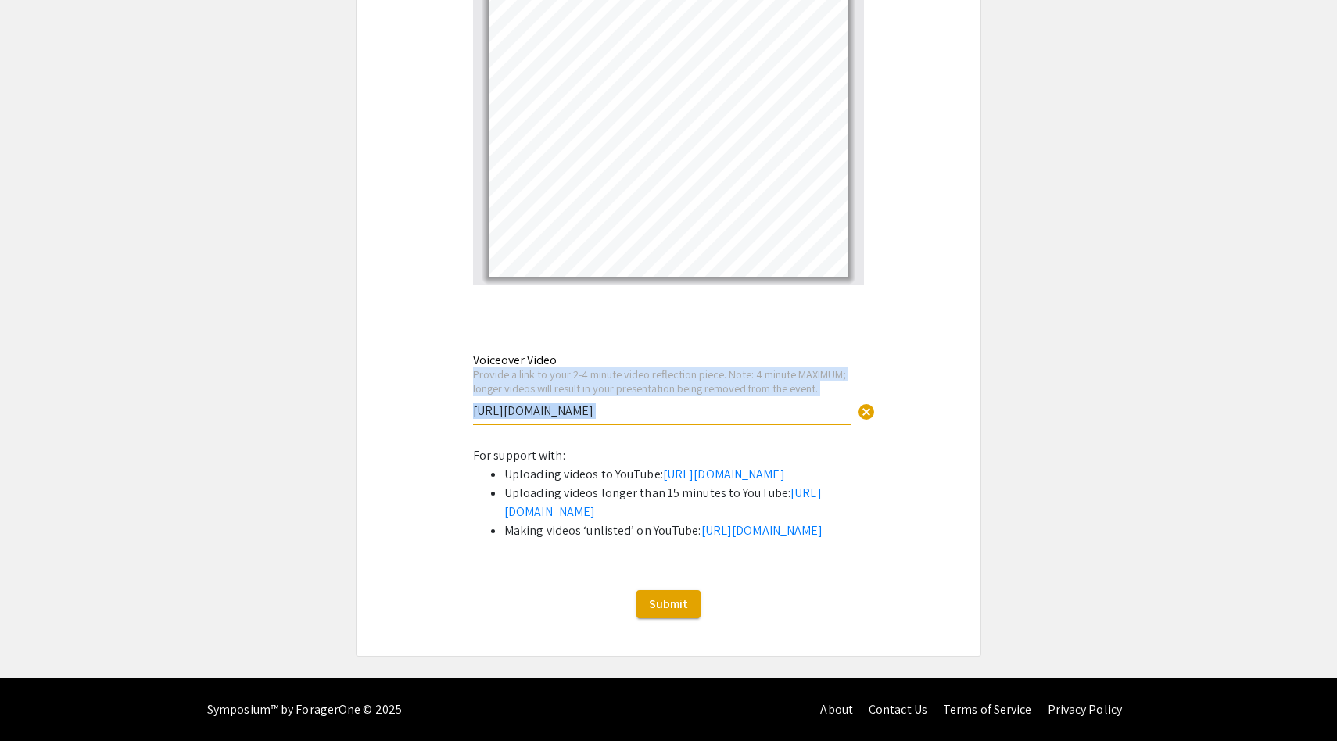
click at [730, 338] on div "Voiceover Video Provide a link to your 2-4 minute video reflection piece. Note:…" at bounding box center [662, 381] width 378 height 87
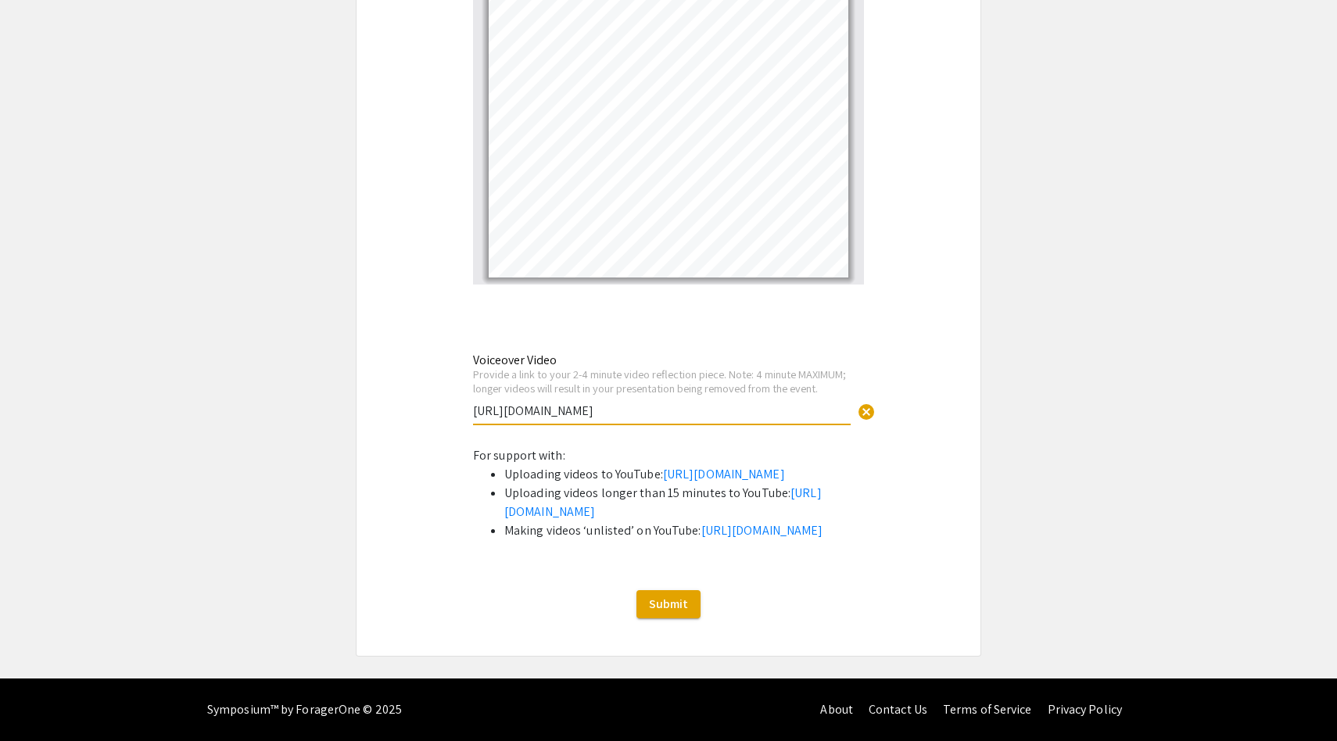
click at [726, 403] on input "[URL][DOMAIN_NAME]" at bounding box center [662, 411] width 378 height 16
type input "h"
paste input "[URL][DOMAIN_NAME]"
type input "[URL][DOMAIN_NAME]"
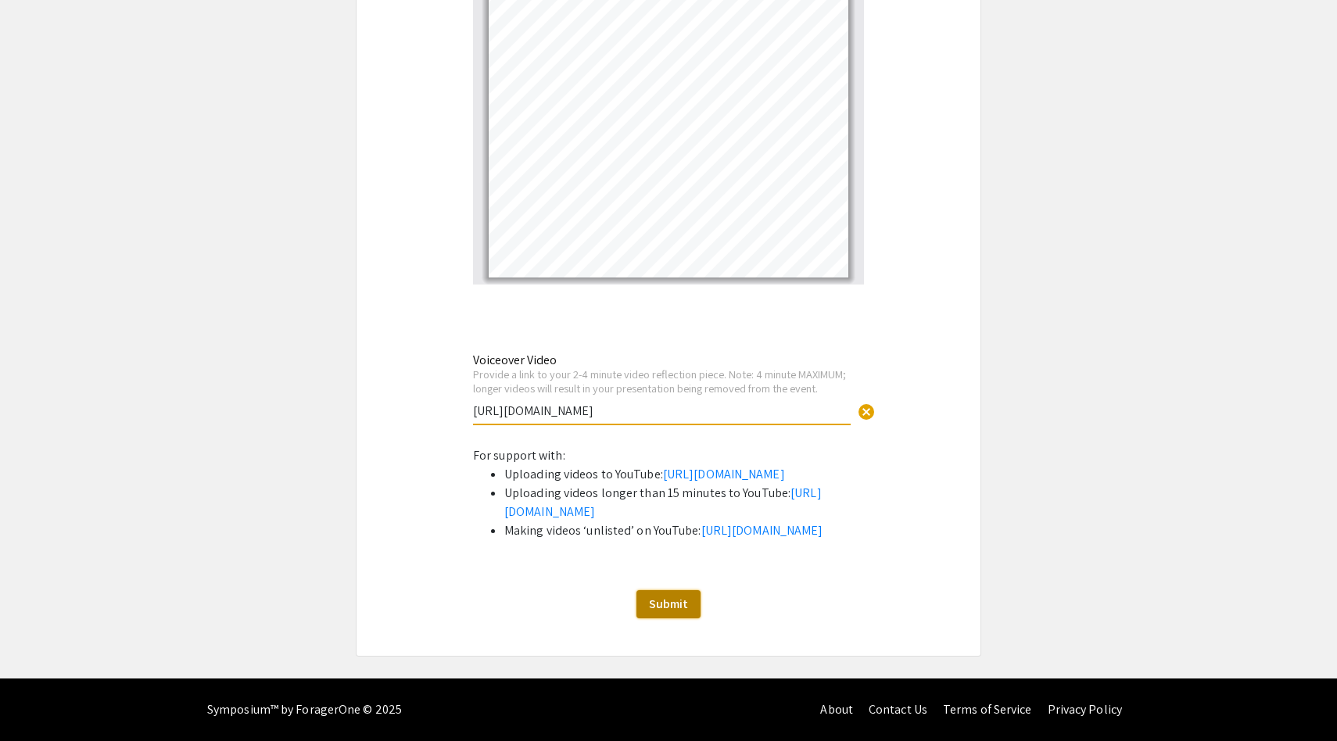
click at [675, 600] on span "Submit" at bounding box center [668, 604] width 39 height 16
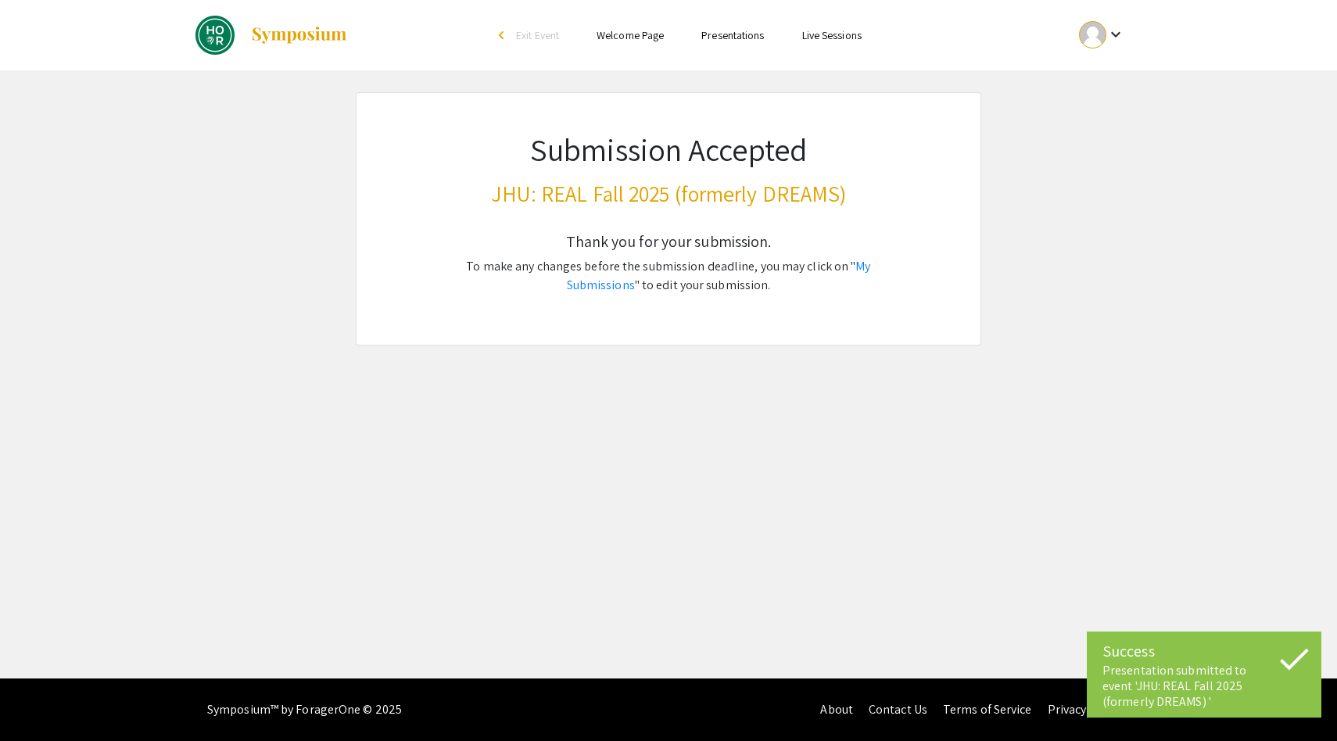
scroll to position [0, 0]
click at [867, 270] on link "My Submissions" at bounding box center [719, 275] width 304 height 35
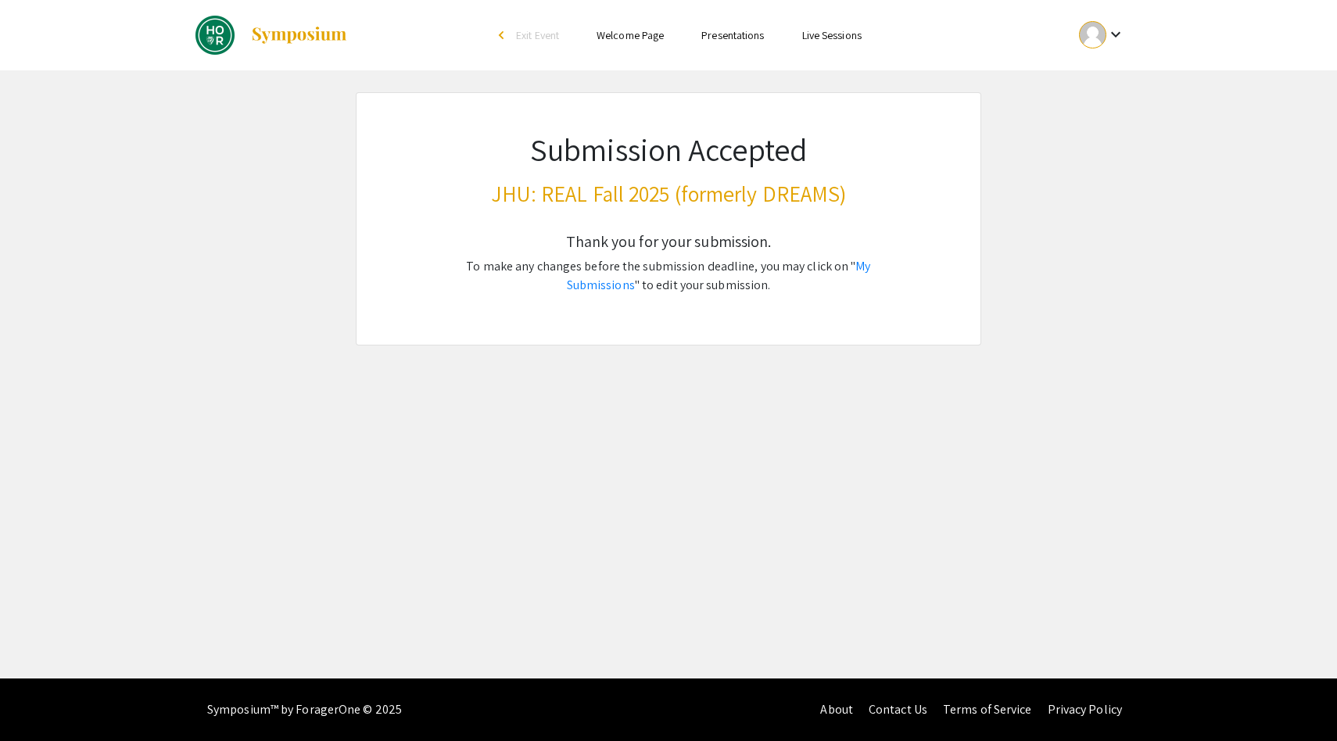
click at [724, 27] on li "Presentations" at bounding box center [732, 35] width 100 height 19
click at [724, 33] on link "Presentations" at bounding box center [732, 35] width 63 height 14
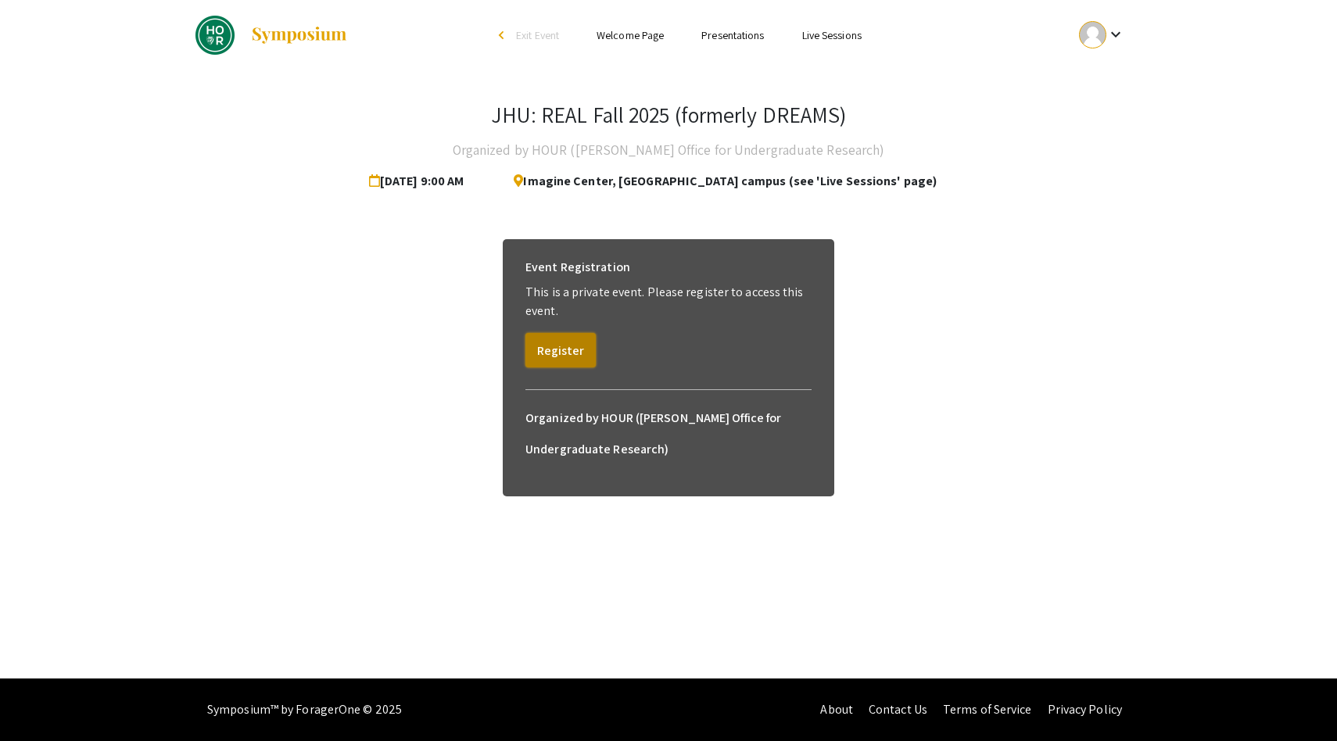
click at [557, 349] on button "Register" at bounding box center [560, 350] width 70 height 34
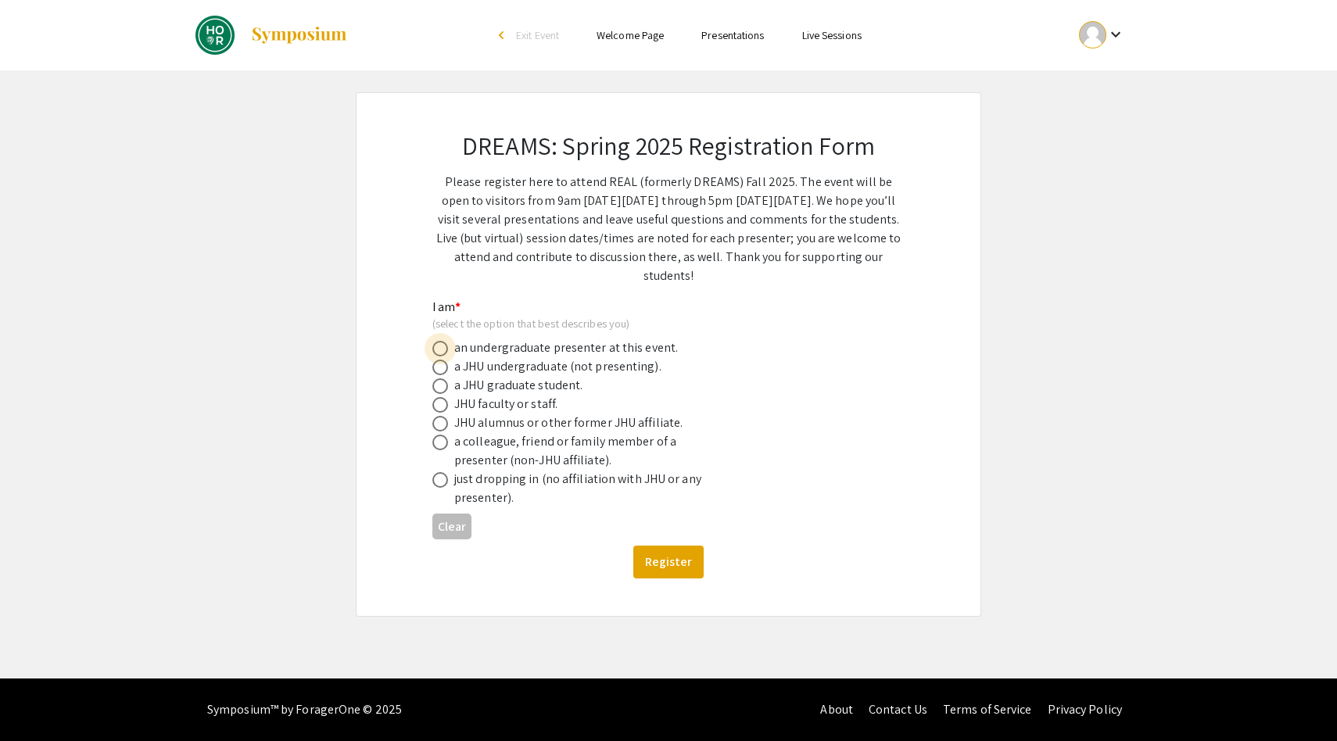
click at [442, 345] on span at bounding box center [440, 349] width 16 height 16
click at [442, 345] on input "radio" at bounding box center [440, 349] width 16 height 16
radio input "true"
click at [676, 565] on button "Register" at bounding box center [668, 562] width 70 height 33
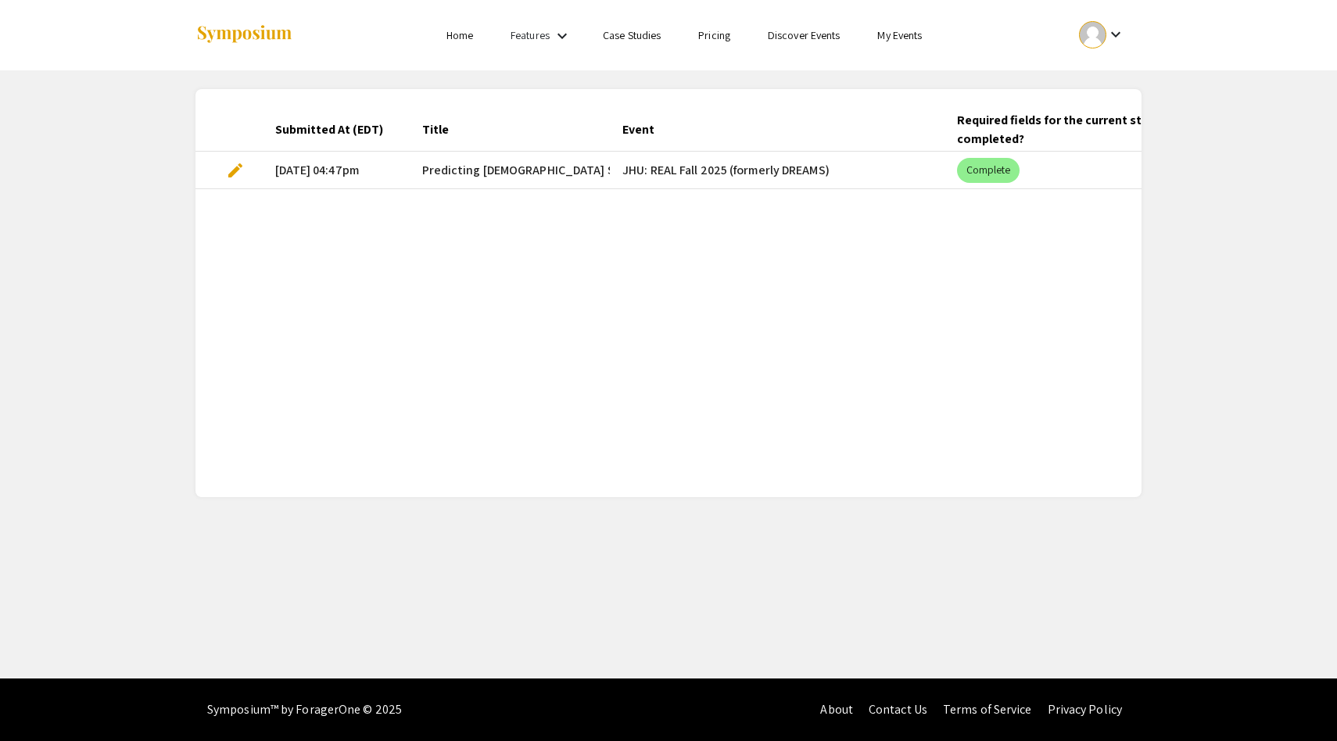
click at [232, 166] on span "edit" at bounding box center [235, 170] width 19 height 19
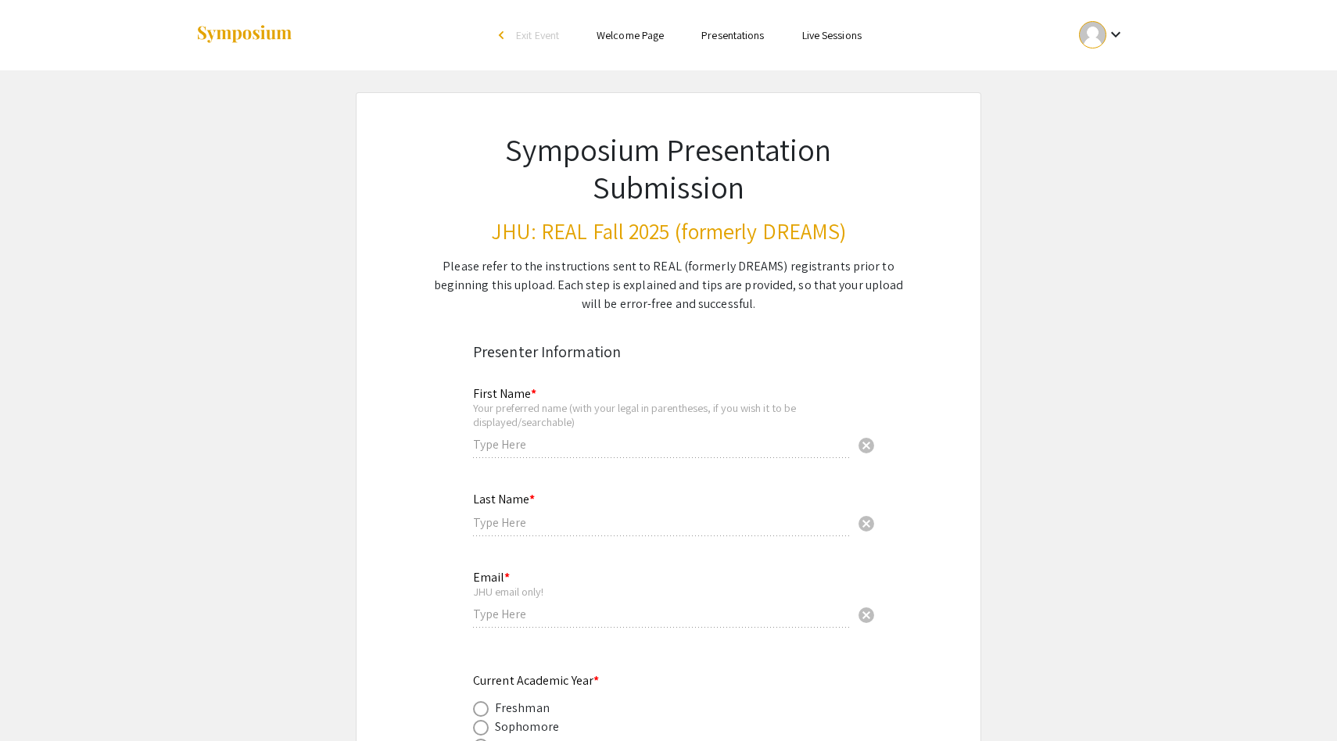
type input "[PERSON_NAME]"
type input "Crane"
type input "[EMAIL_ADDRESS][DOMAIN_NAME]"
radio input "true"
type input "ncrane6"
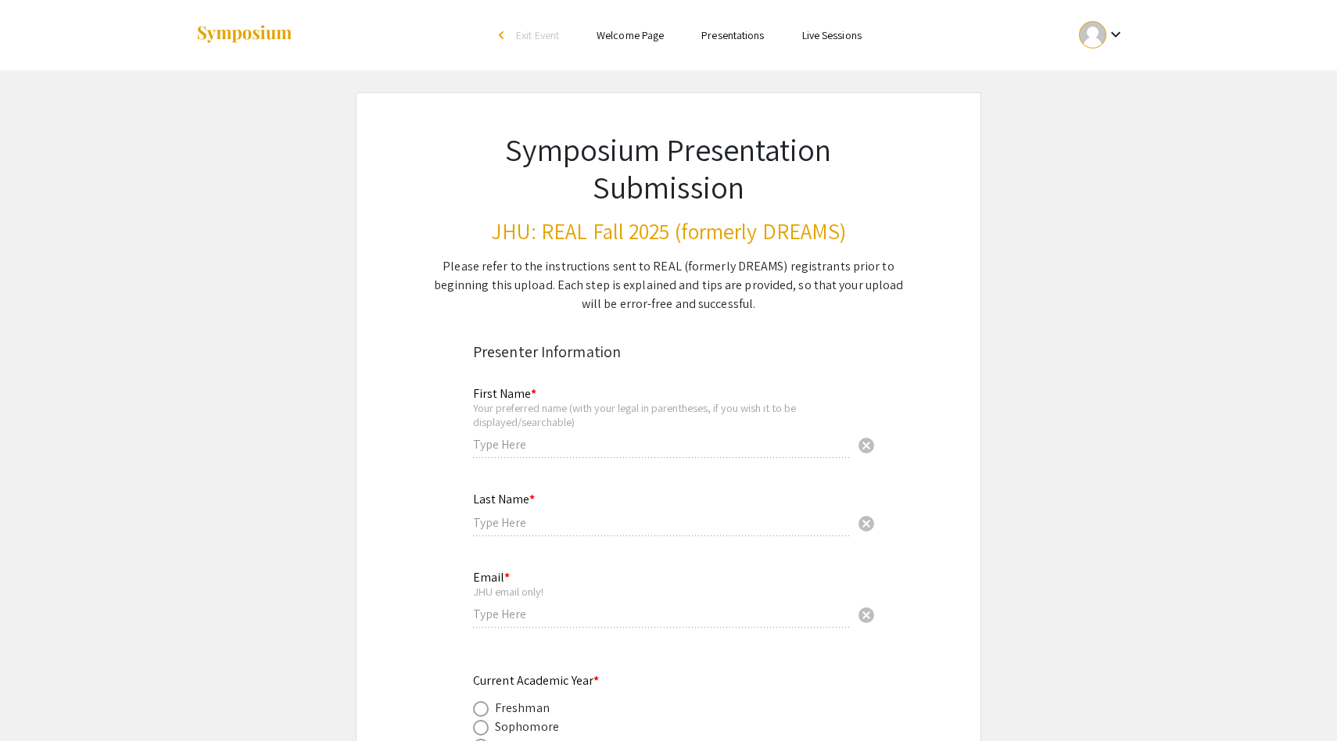
type input "[PERSON_NAME], MD"
radio input "true"
select select "custom"
type input "1"
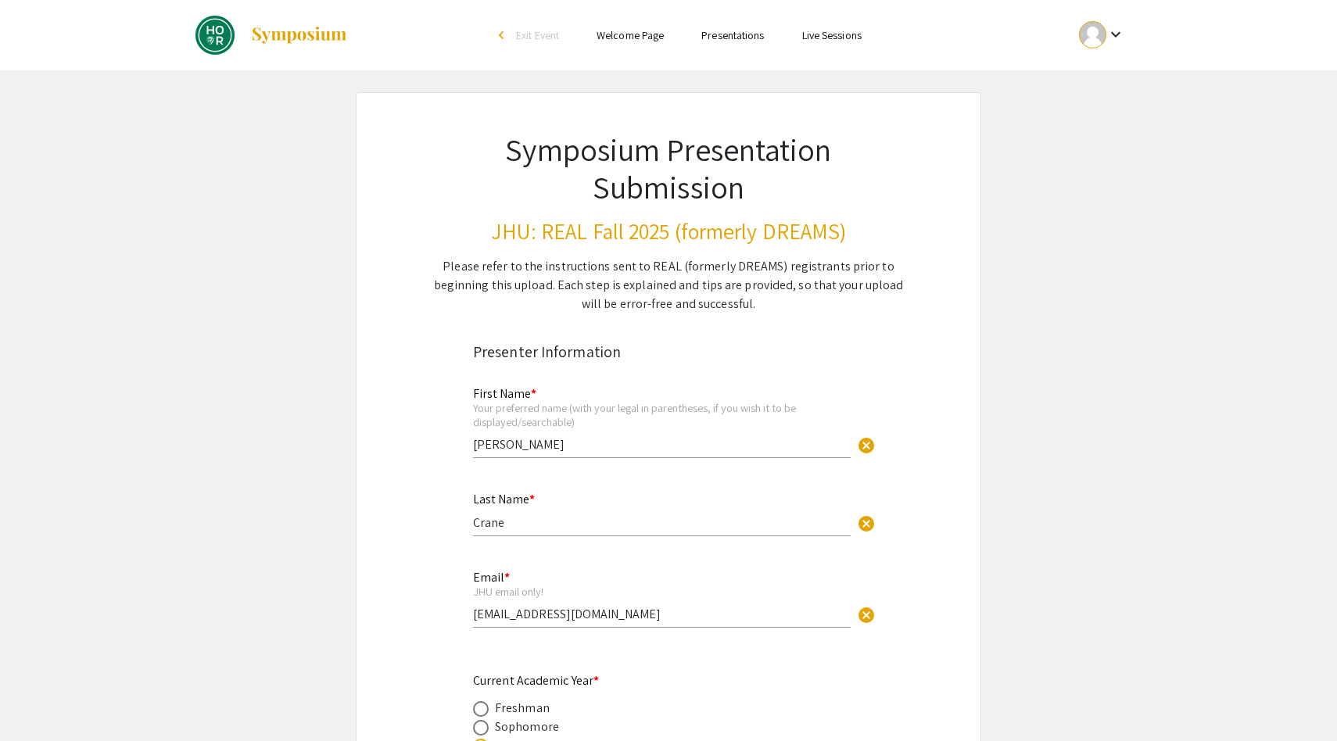
select select "auto"
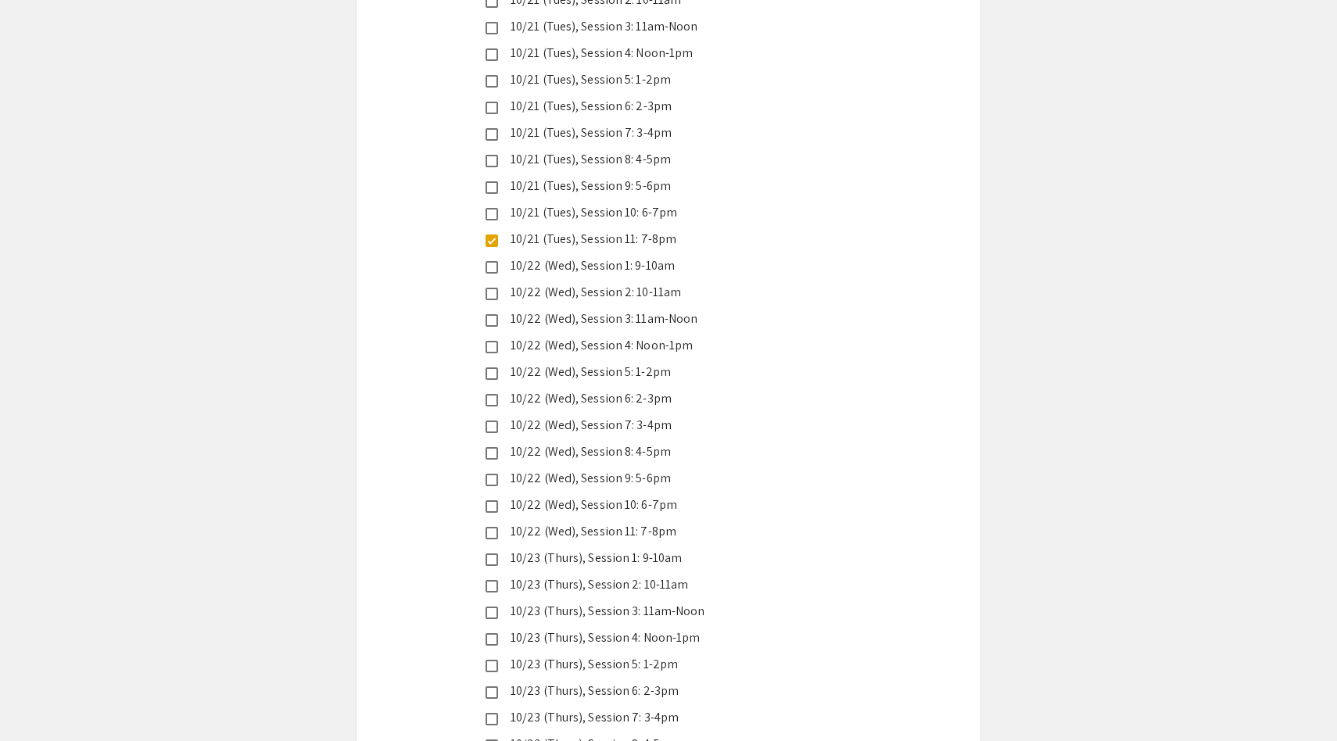
scroll to position [3831, 0]
click at [488, 554] on mat-pseudo-checkbox at bounding box center [491, 560] width 13 height 13
click at [489, 262] on mat-pseudo-checkbox at bounding box center [491, 268] width 13 height 13
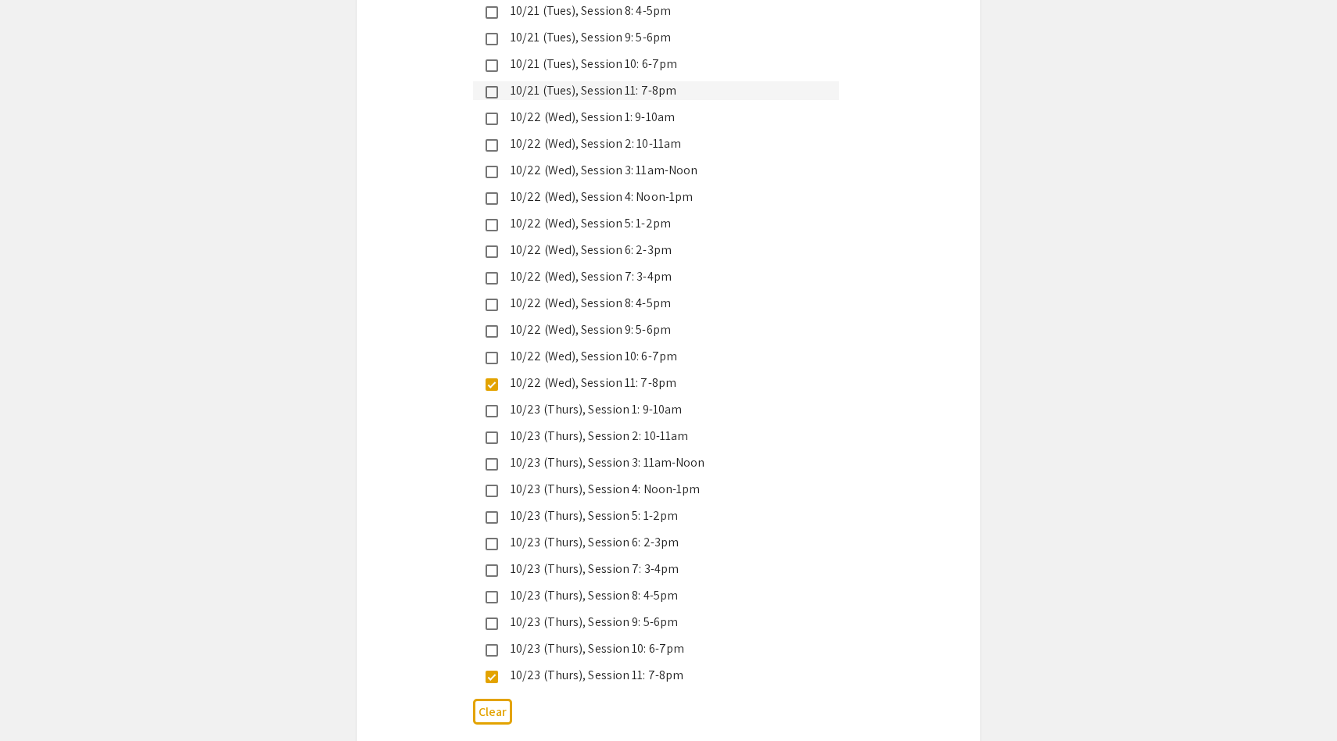
scroll to position [4033, 0]
click at [490, 538] on mat-pseudo-checkbox at bounding box center [491, 544] width 13 height 13
click at [492, 352] on mat-pseudo-checkbox at bounding box center [491, 358] width 13 height 13
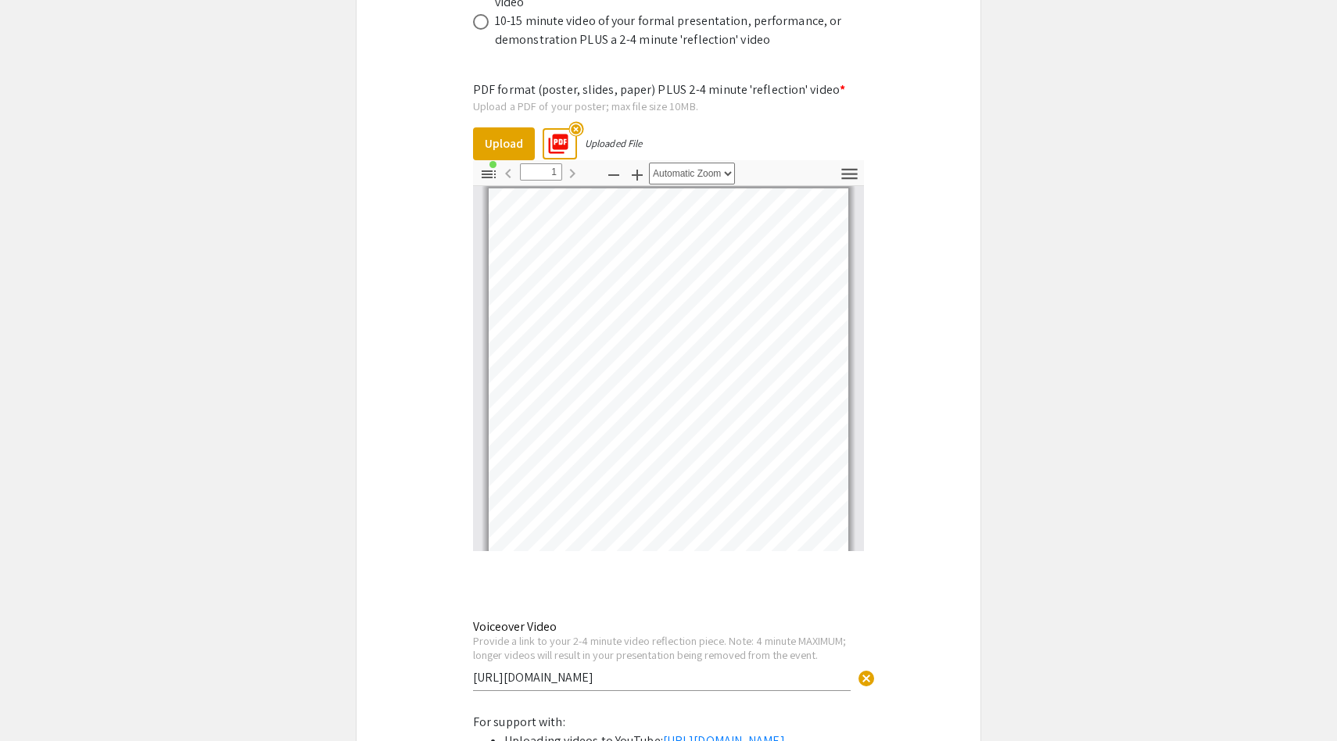
scroll to position [5163, 0]
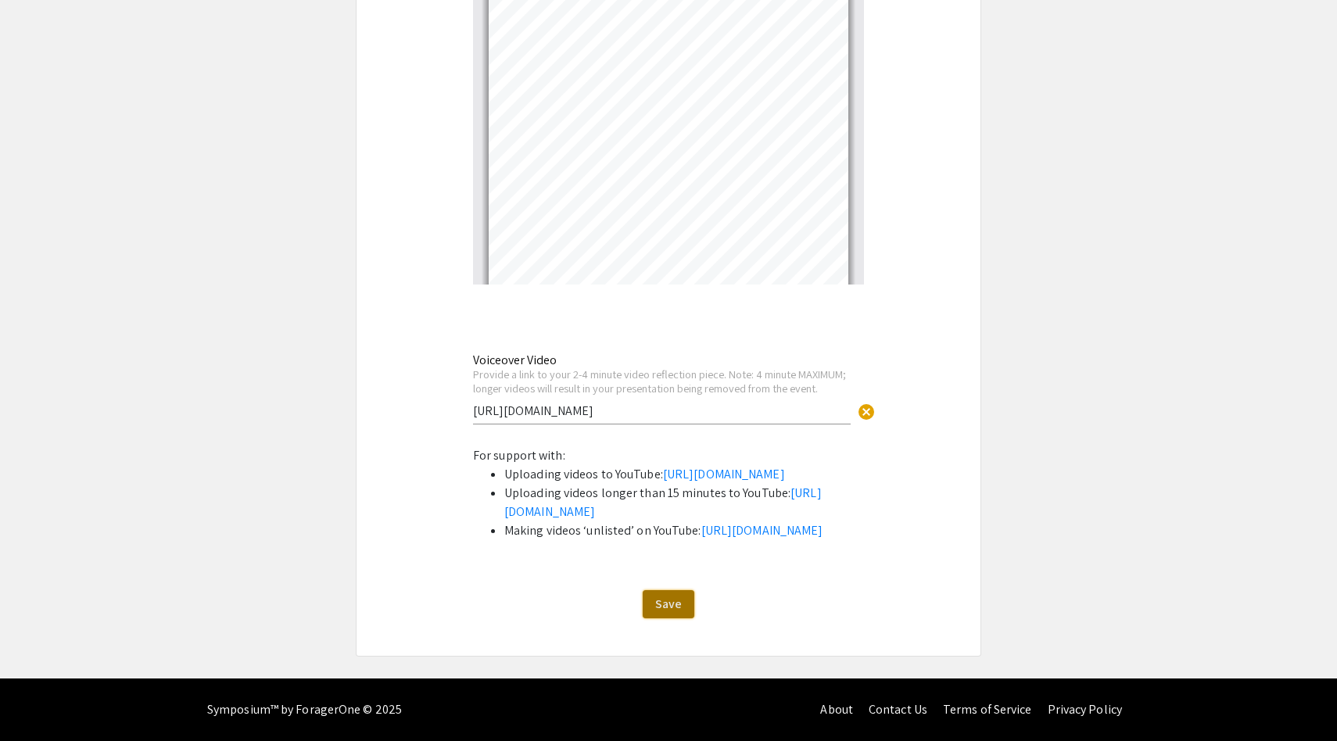
click at [665, 602] on span "Save" at bounding box center [668, 604] width 27 height 16
